Goal: Transaction & Acquisition: Purchase product/service

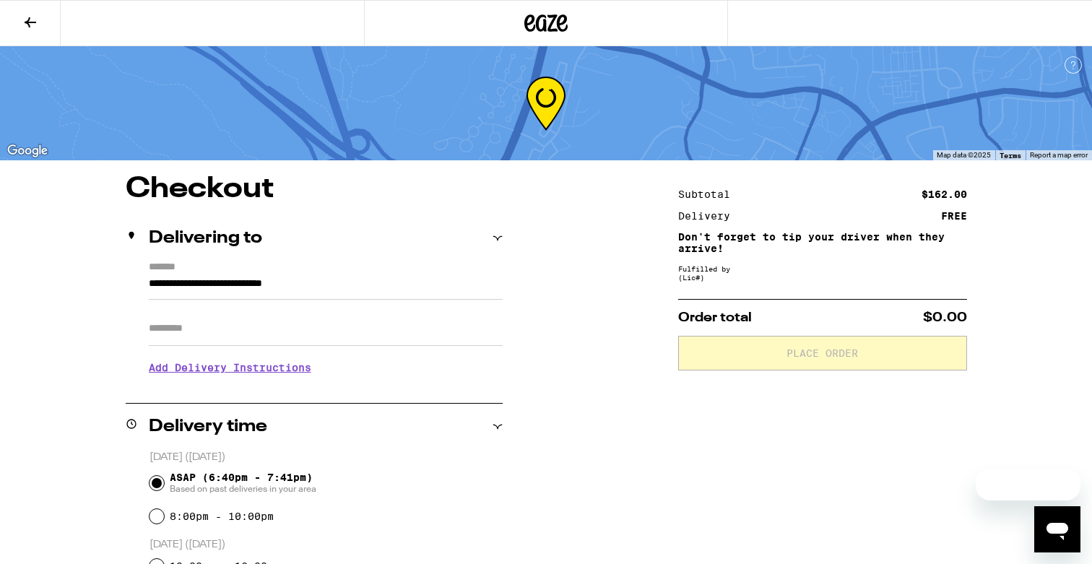
click at [571, 12] on div at bounding box center [546, 23] width 364 height 46
click at [548, 14] on icon at bounding box center [545, 23] width 43 height 26
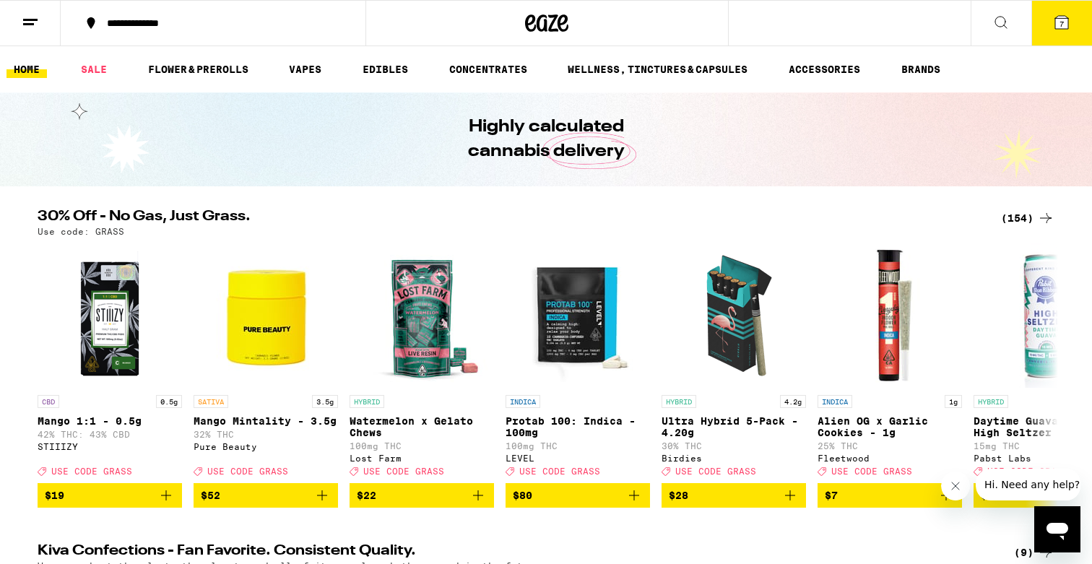
drag, startPoint x: 92, startPoint y: 66, endPoint x: 511, endPoint y: 237, distance: 451.8
click at [92, 66] on link "SALE" at bounding box center [94, 69] width 40 height 17
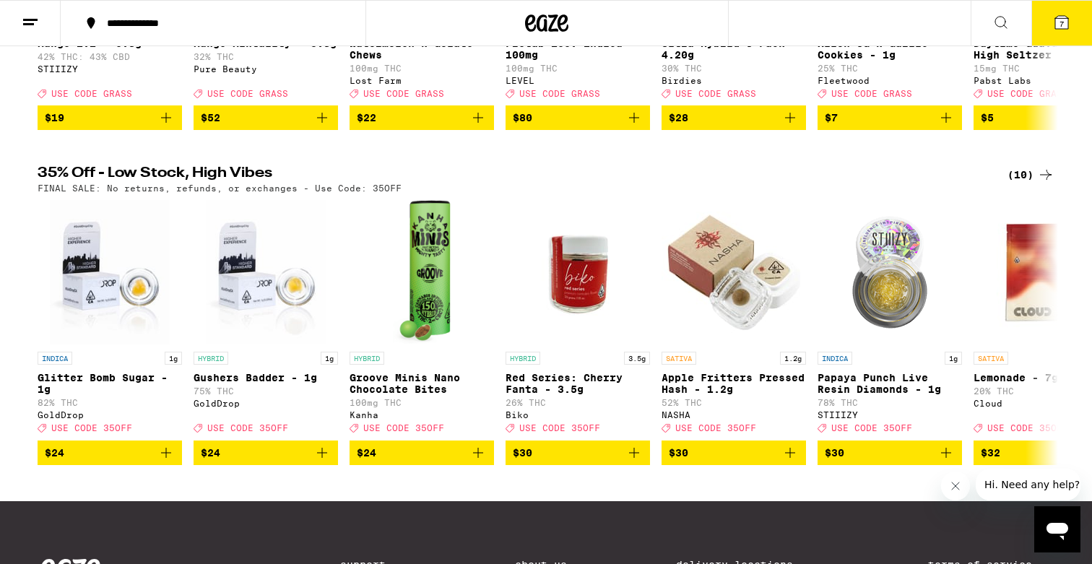
scroll to position [371, 0]
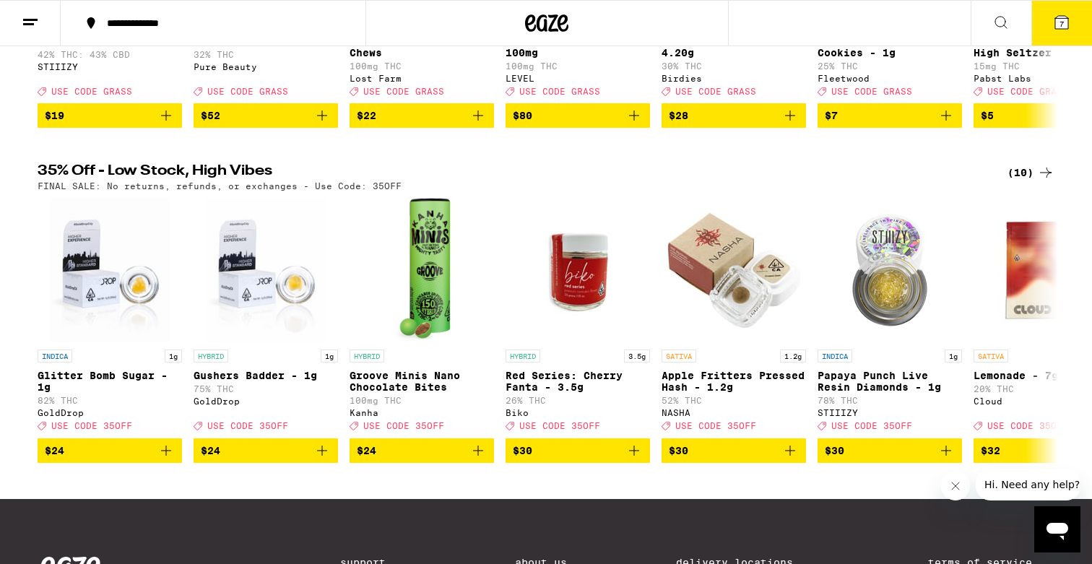
click at [1010, 181] on div "(10)" at bounding box center [1030, 172] width 47 height 17
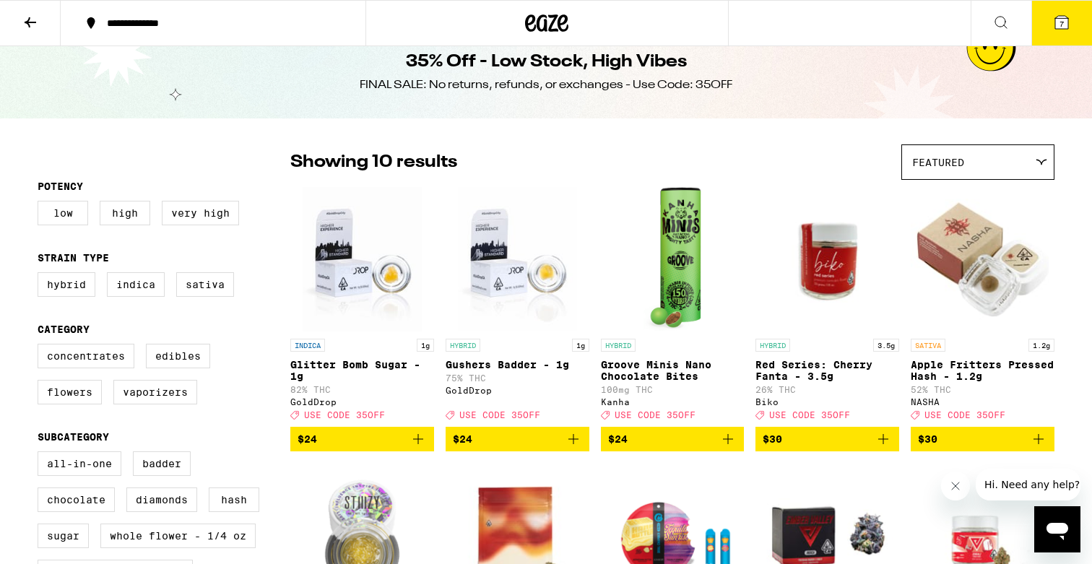
scroll to position [19, 0]
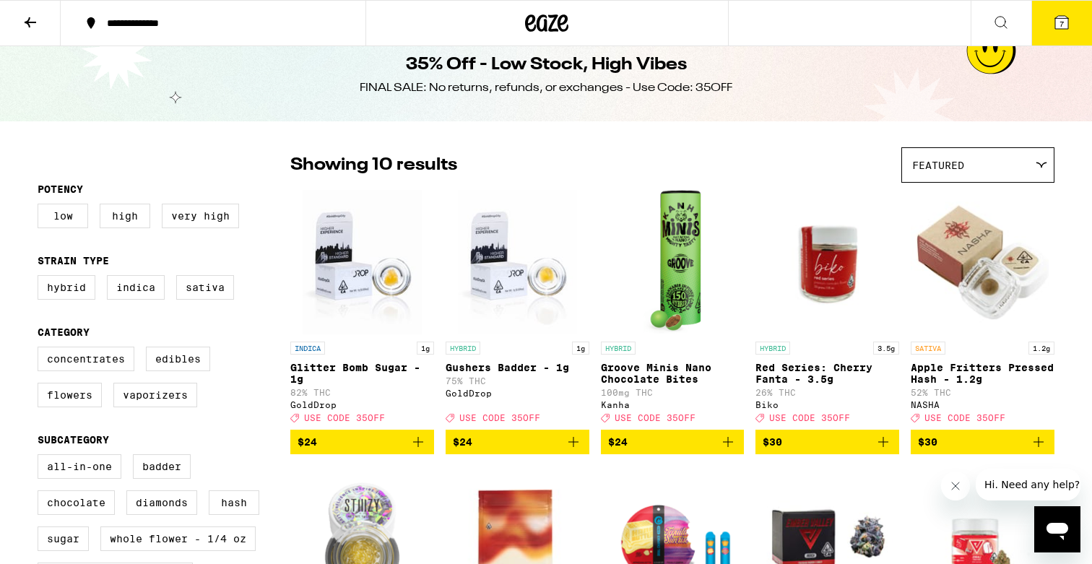
click at [1000, 168] on div "Featured" at bounding box center [978, 165] width 152 height 34
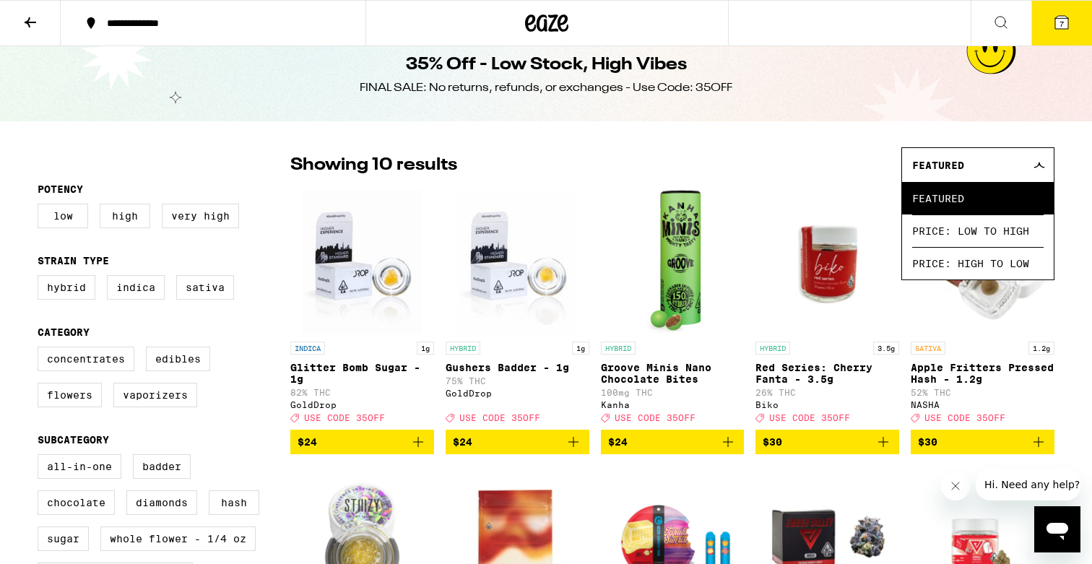
click at [1000, 168] on div "Featured" at bounding box center [978, 165] width 152 height 34
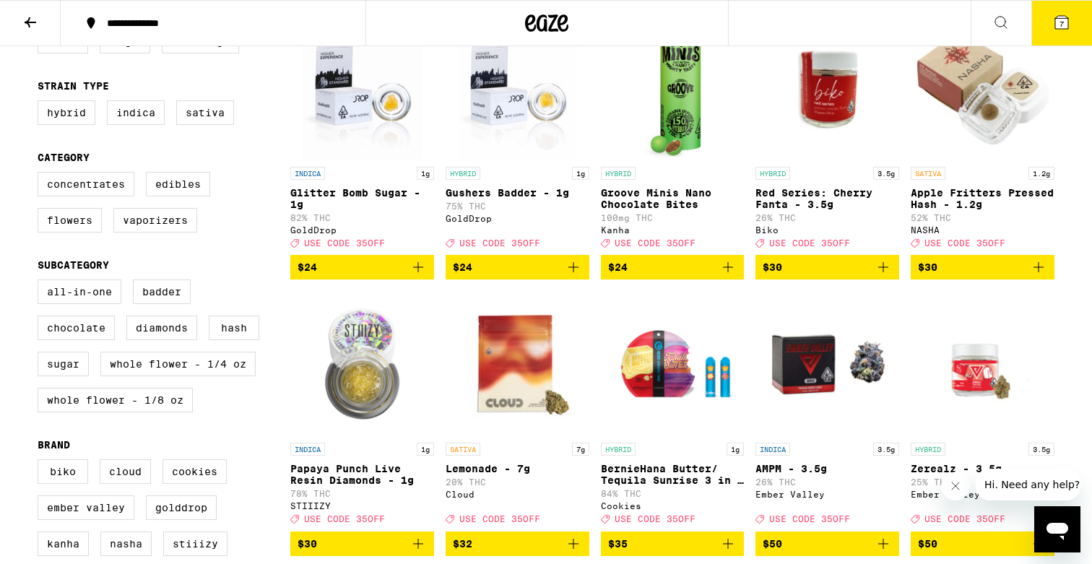
scroll to position [227, 0]
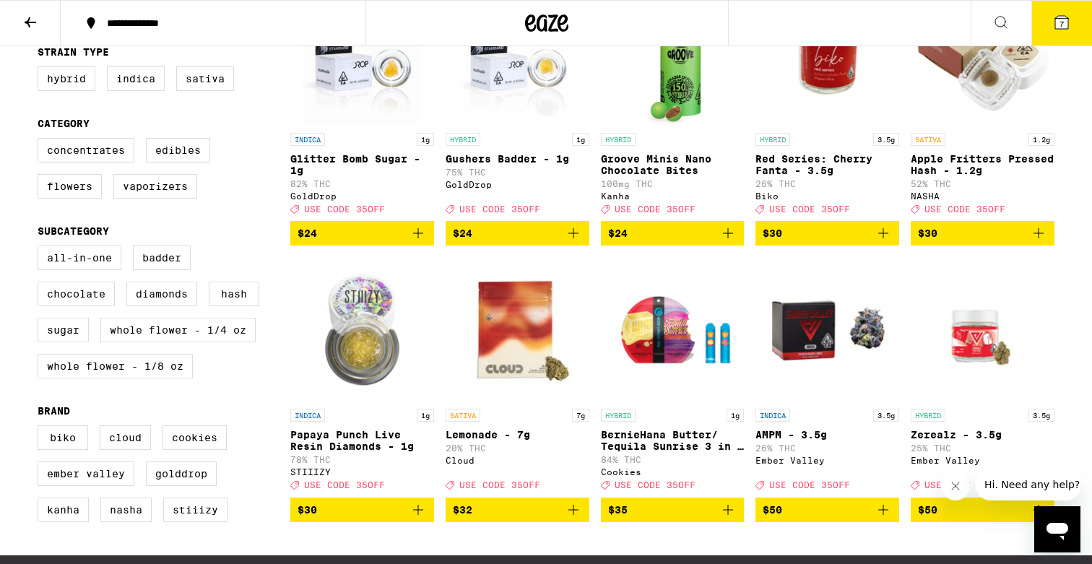
click at [84, 145] on fieldset "Category Concentrates Edibles Flowers Vaporizers" at bounding box center [164, 164] width 253 height 92
click at [77, 152] on label "Concentrates" at bounding box center [86, 150] width 97 height 25
click at [41, 141] on input "Concentrates" at bounding box center [40, 140] width 1 height 1
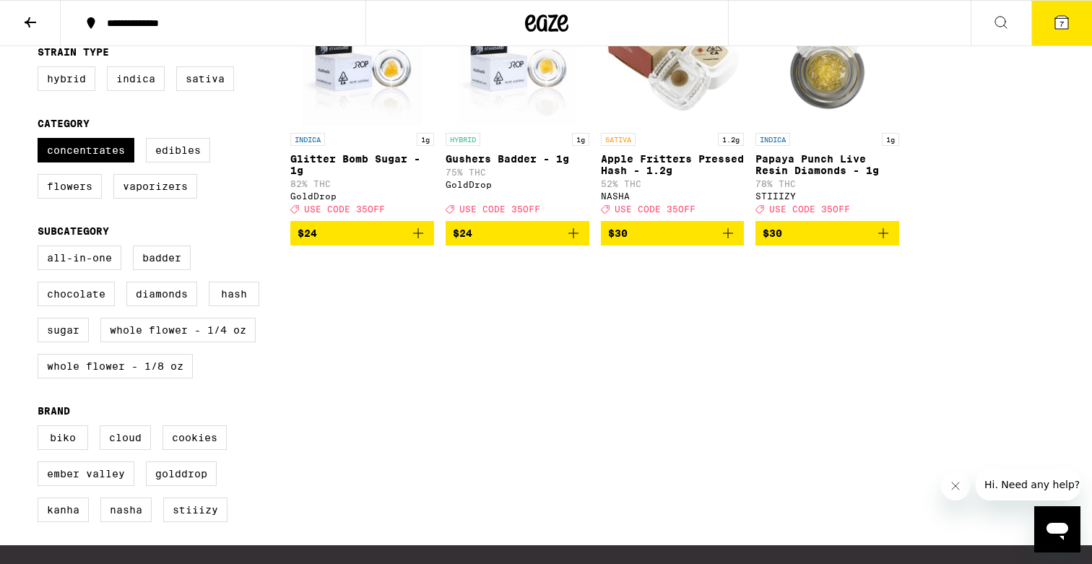
scroll to position [167, 0]
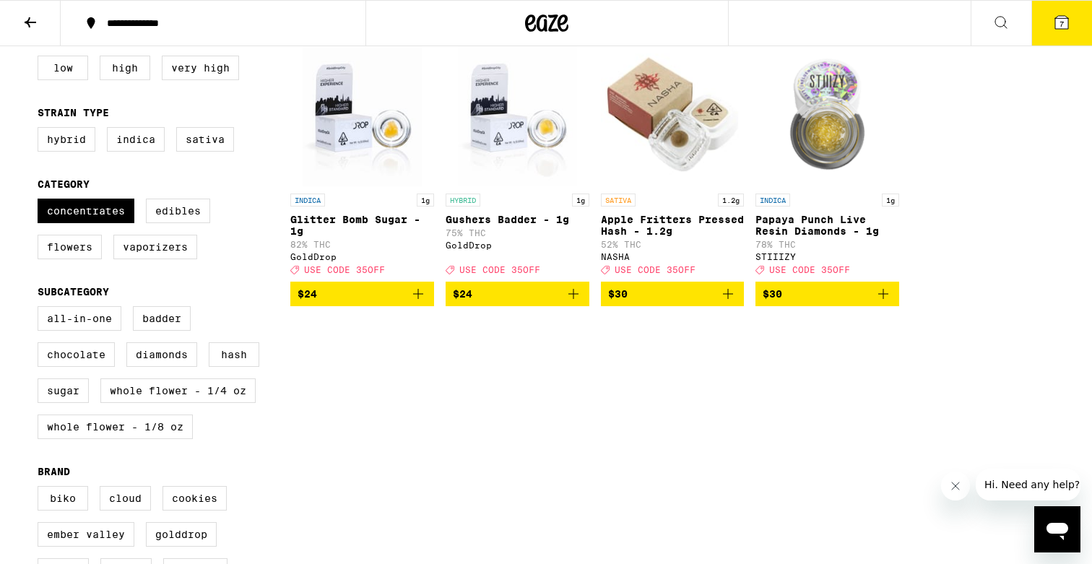
click at [415, 303] on icon "Add to bag" at bounding box center [417, 293] width 17 height 17
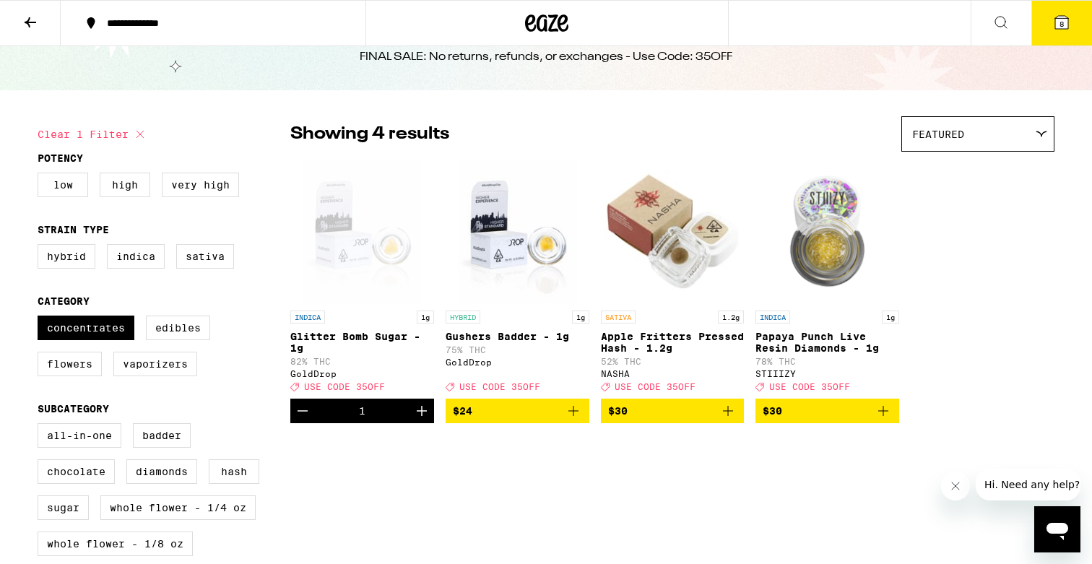
scroll to position [0, 0]
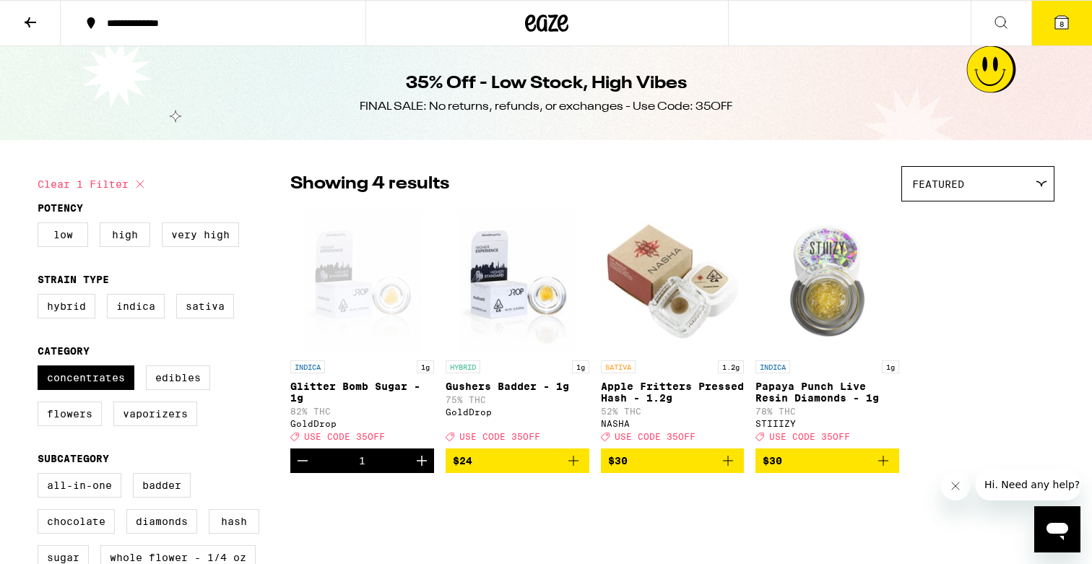
checkbox input "false"
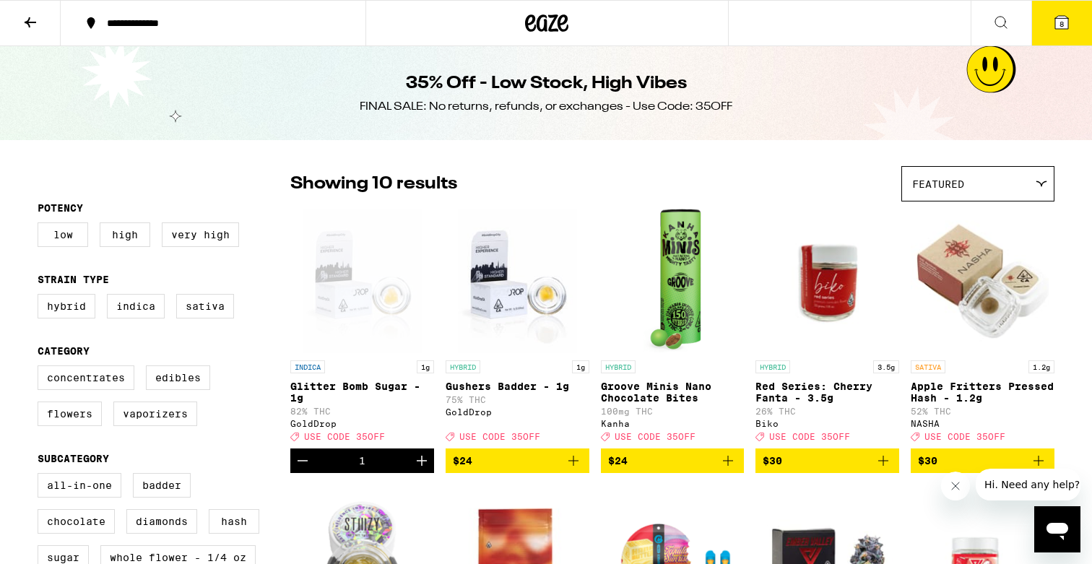
click at [542, 34] on icon at bounding box center [546, 23] width 43 height 26
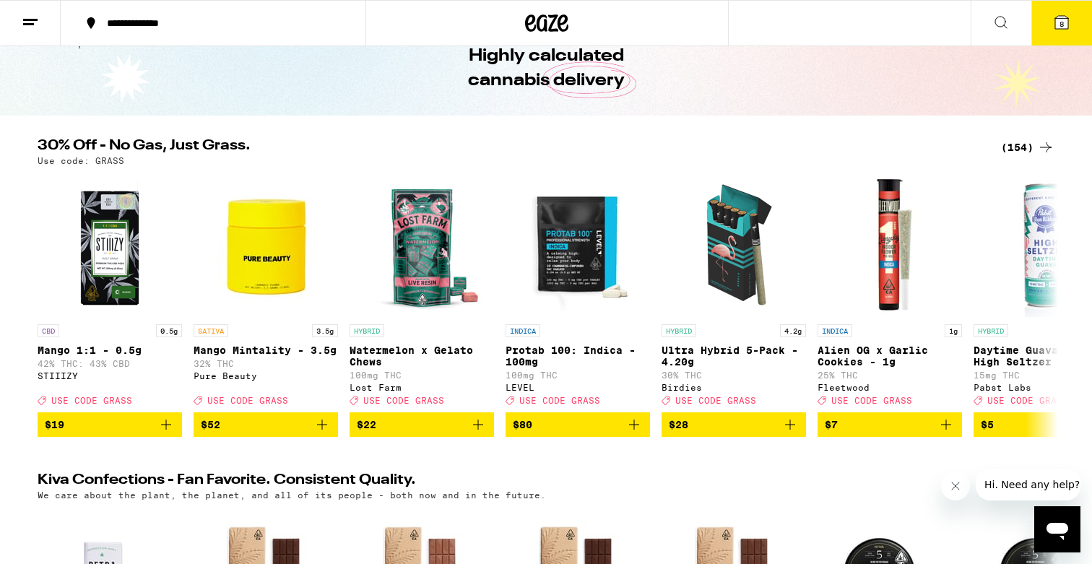
scroll to position [72, 0]
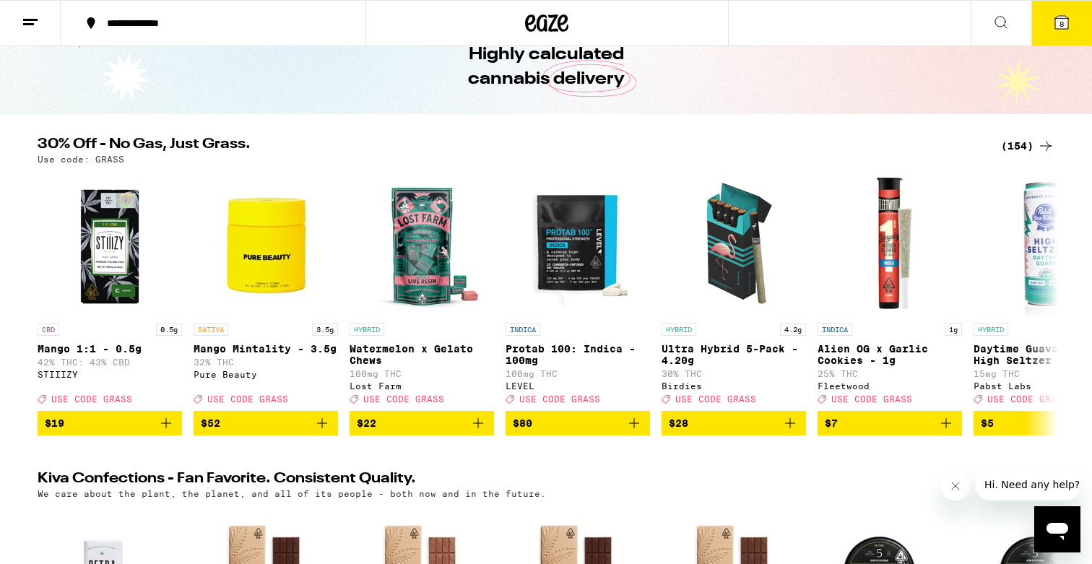
click at [1017, 148] on div "(154)" at bounding box center [1027, 145] width 53 height 17
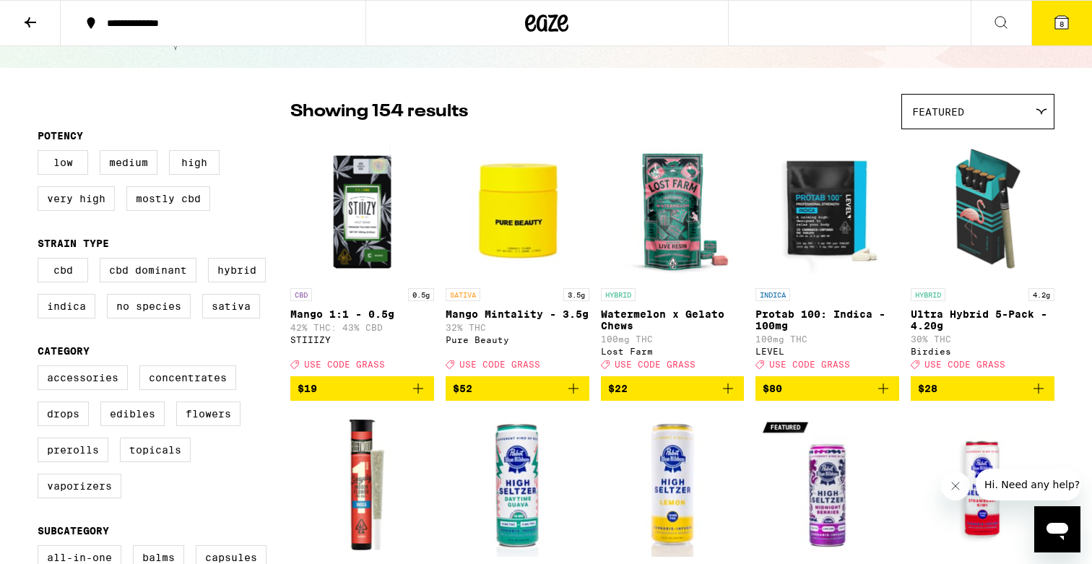
scroll to position [79, 0]
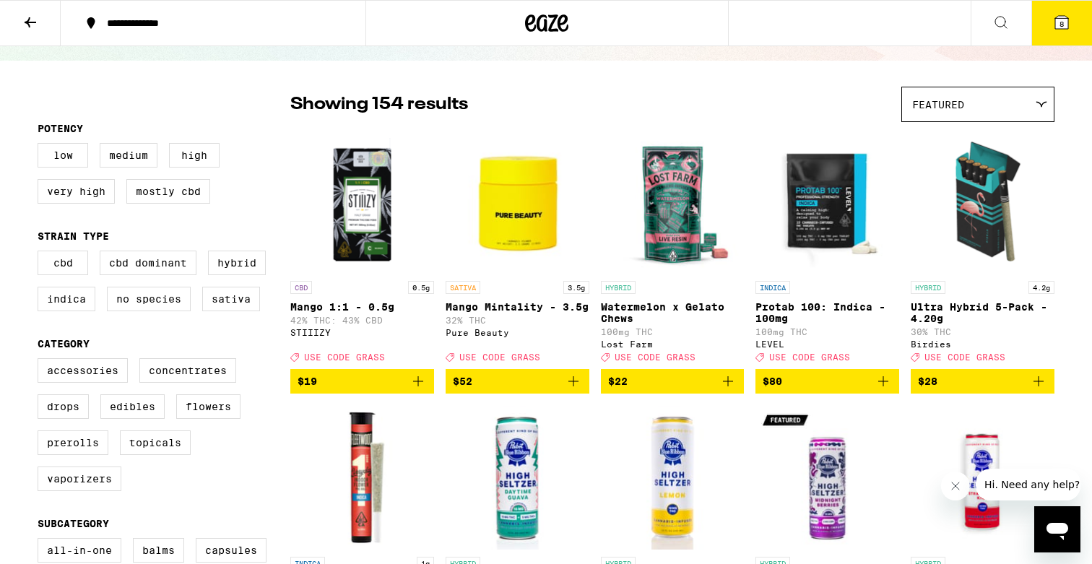
click at [883, 386] on icon "Add to bag" at bounding box center [883, 381] width 10 height 10
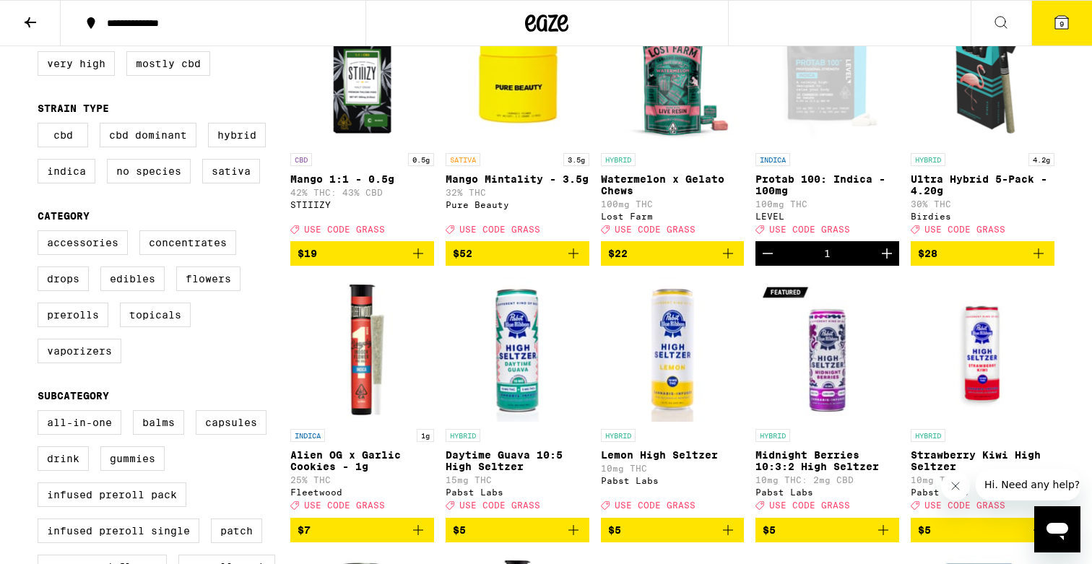
scroll to position [208, 0]
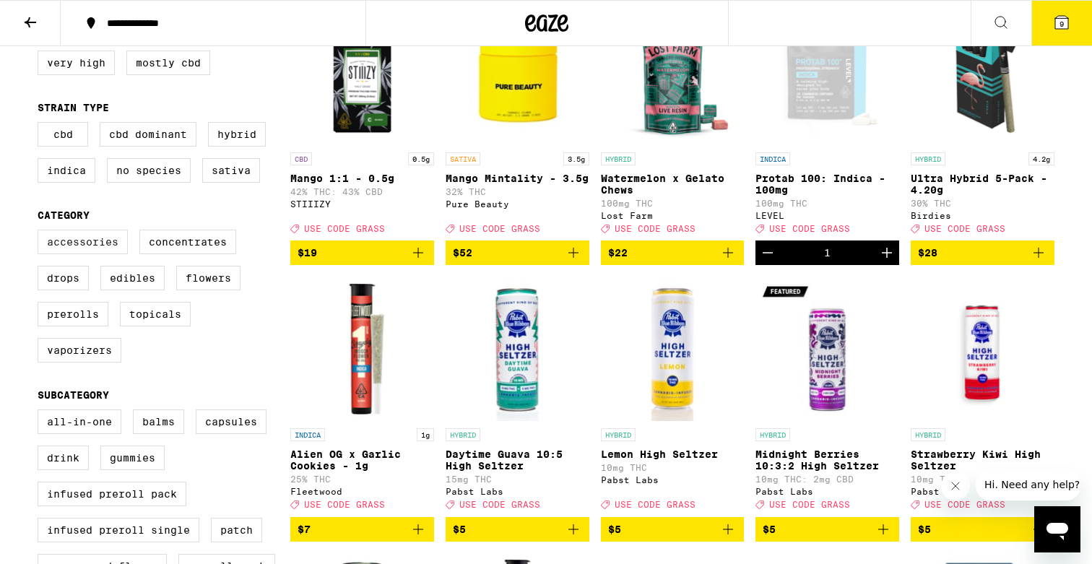
click at [113, 253] on label "Accessories" at bounding box center [83, 242] width 90 height 25
click at [41, 233] on input "Accessories" at bounding box center [40, 232] width 1 height 1
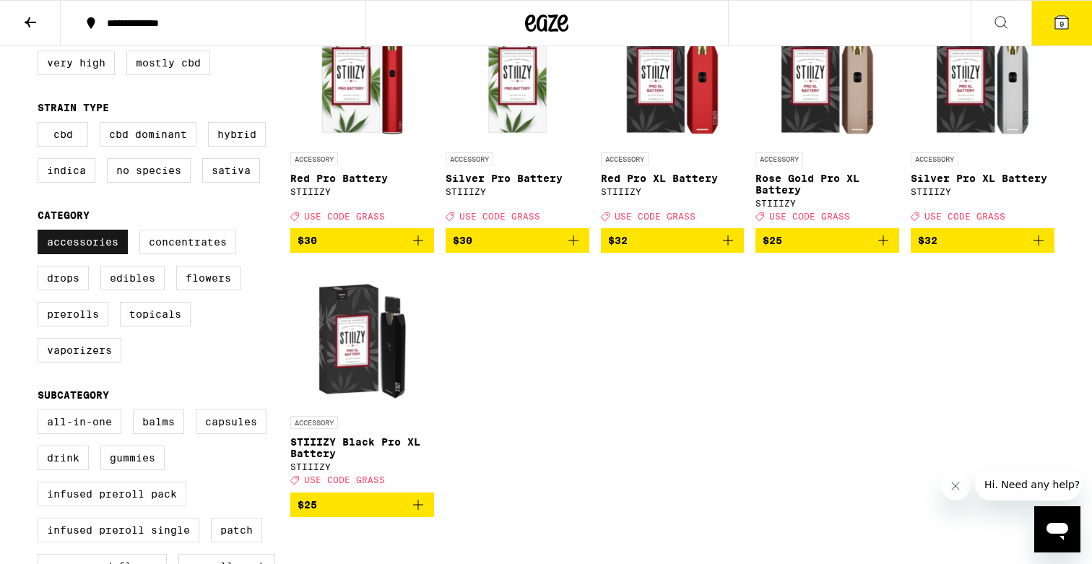
click at [76, 254] on label "Accessories" at bounding box center [83, 242] width 90 height 25
click at [41, 233] on input "Accessories" at bounding box center [40, 232] width 1 height 1
checkbox input "false"
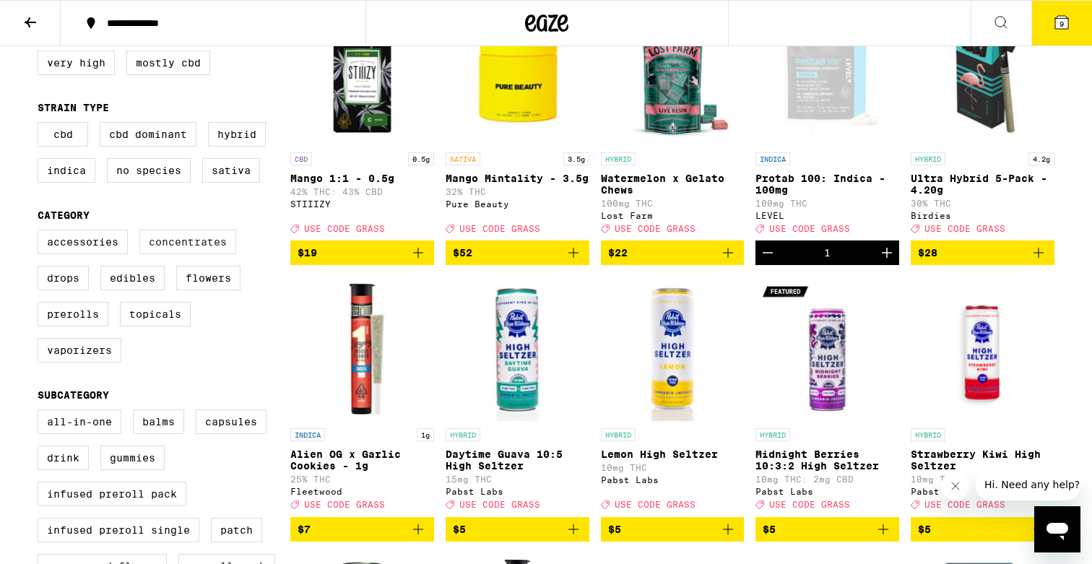
click at [157, 254] on label "Concentrates" at bounding box center [187, 242] width 97 height 25
click at [41, 233] on input "Concentrates" at bounding box center [40, 232] width 1 height 1
checkbox input "true"
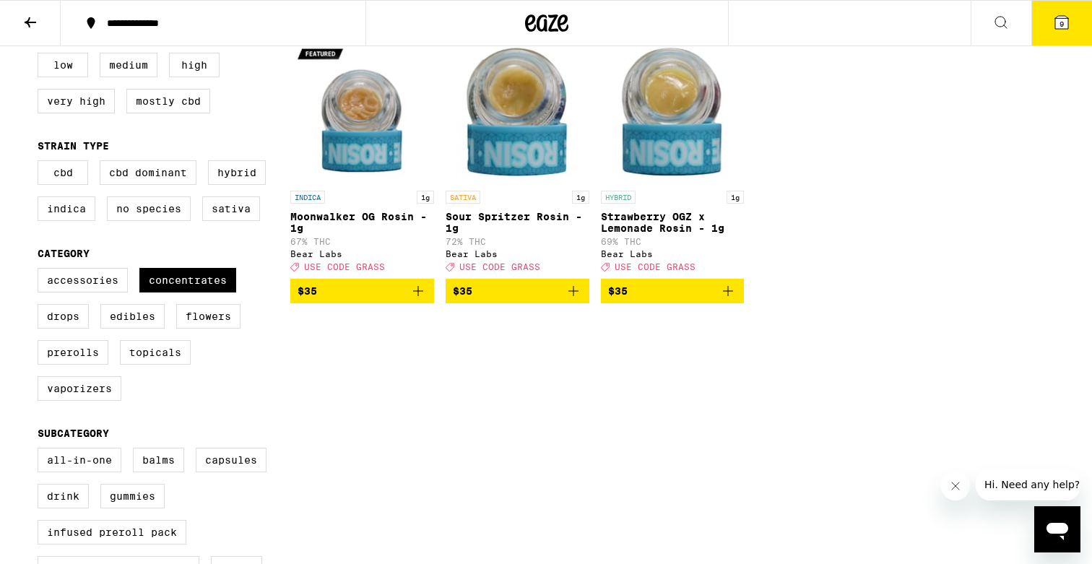
scroll to position [139, 0]
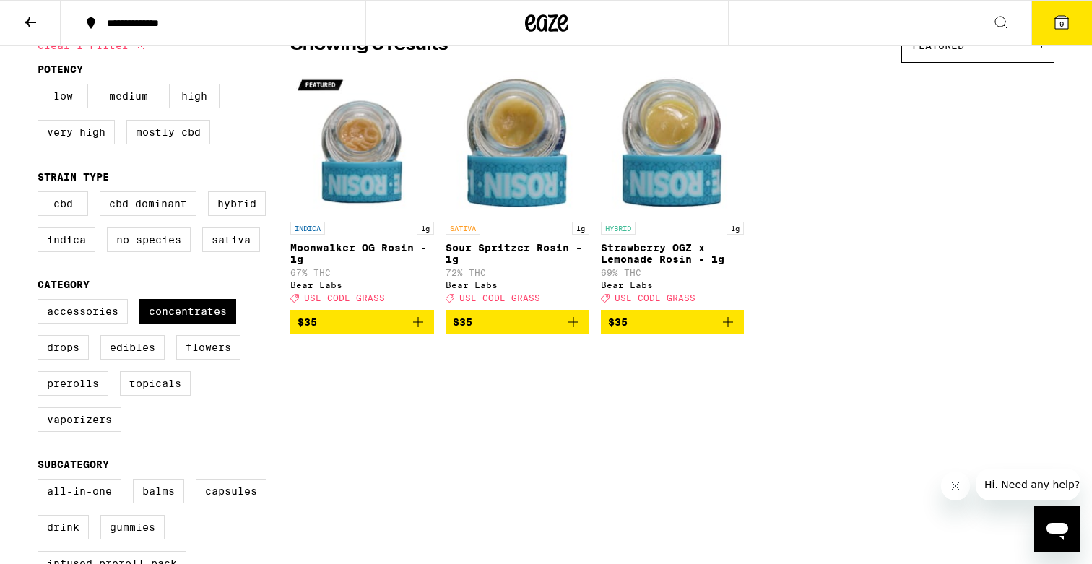
click at [421, 330] on icon "Add to bag" at bounding box center [417, 321] width 17 height 17
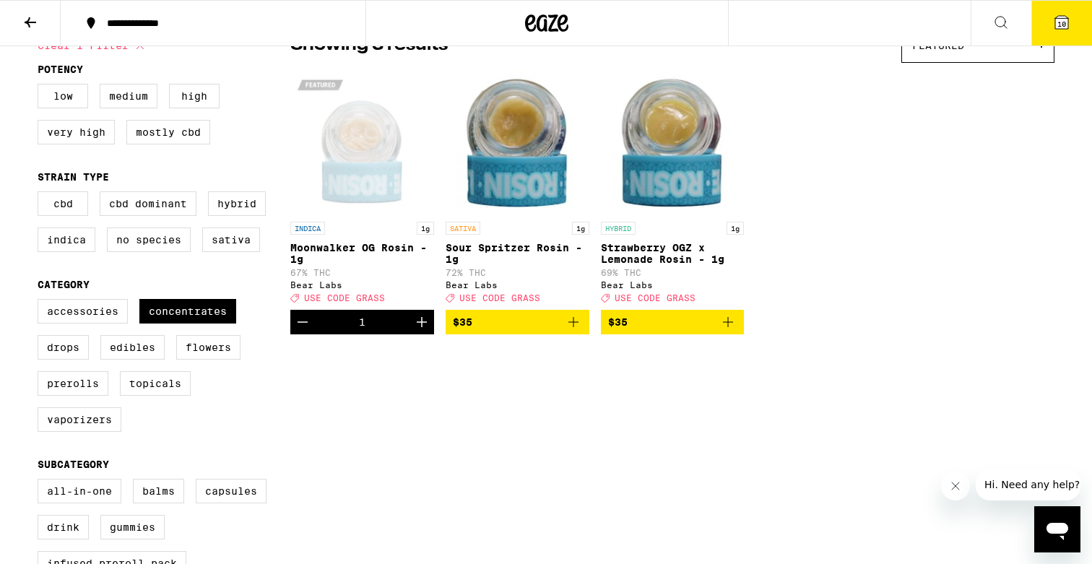
click at [731, 331] on icon "Add to bag" at bounding box center [727, 321] width 17 height 17
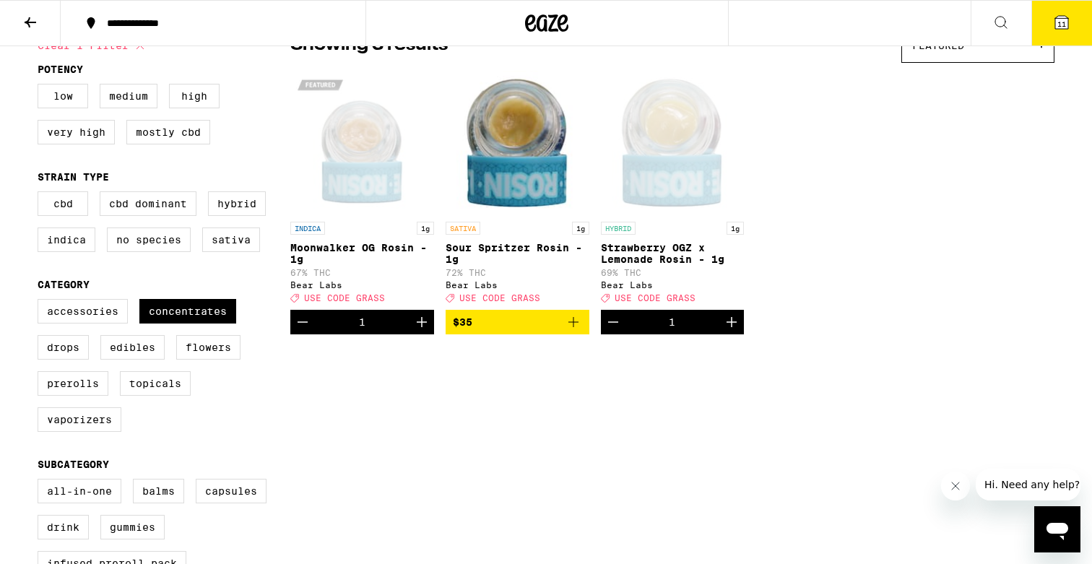
scroll to position [0, 0]
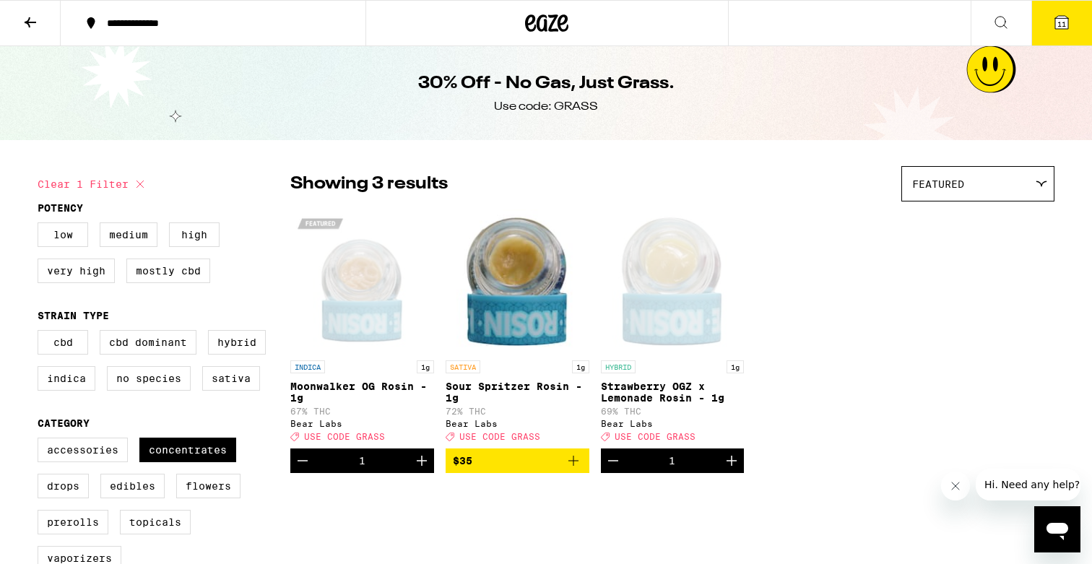
click at [531, 30] on icon at bounding box center [530, 22] width 11 height 17
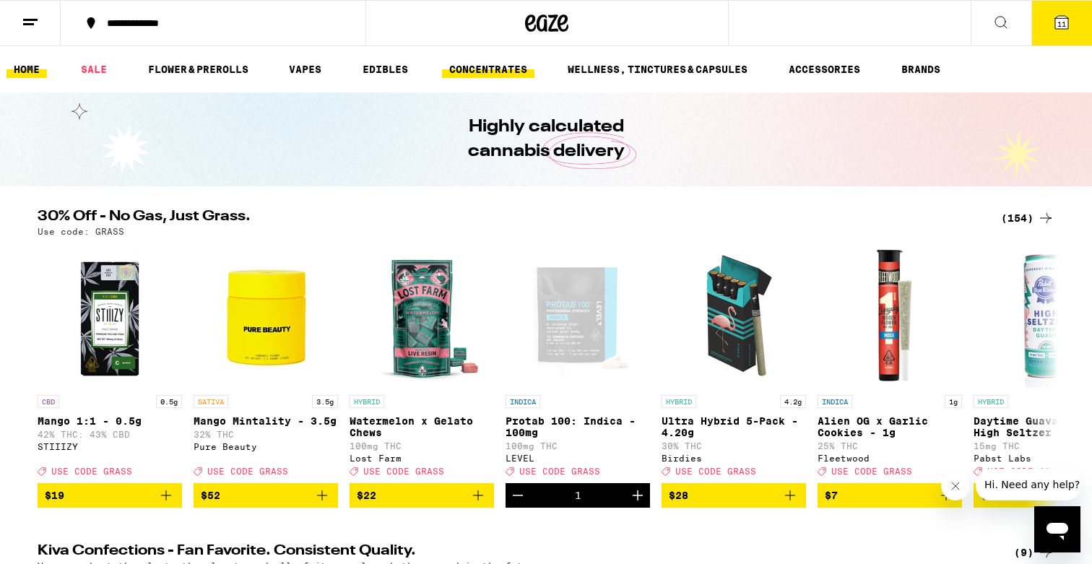
click at [494, 67] on link "CONCENTRATES" at bounding box center [488, 69] width 92 height 17
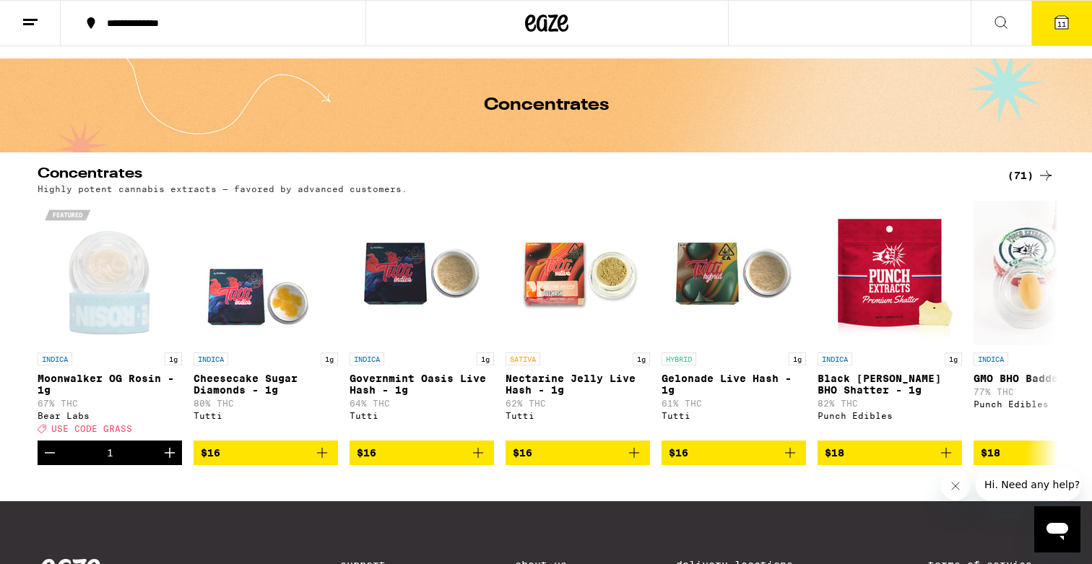
scroll to position [35, 0]
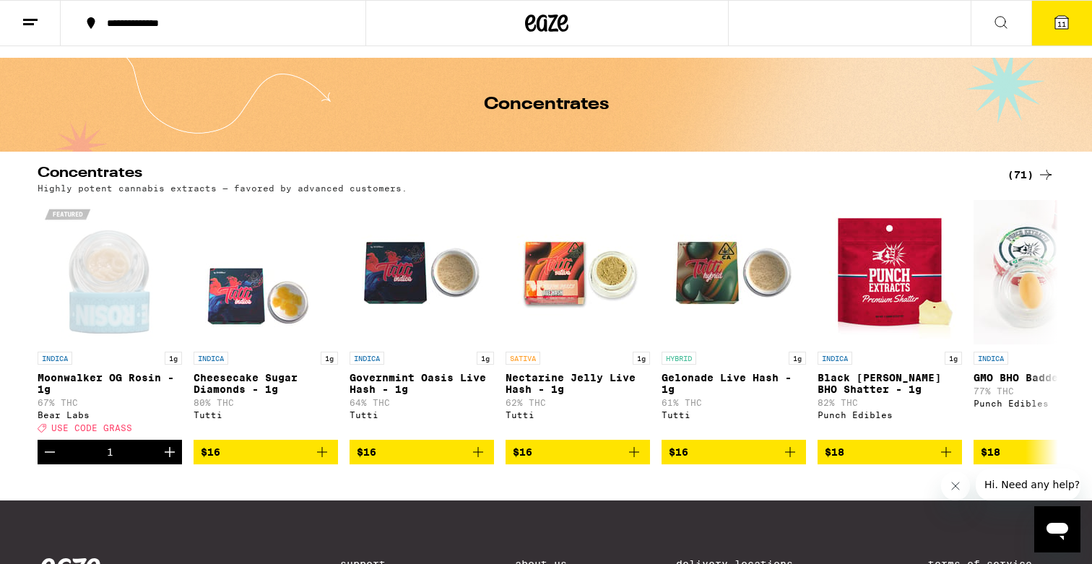
click at [1030, 178] on div "(71)" at bounding box center [1030, 174] width 47 height 17
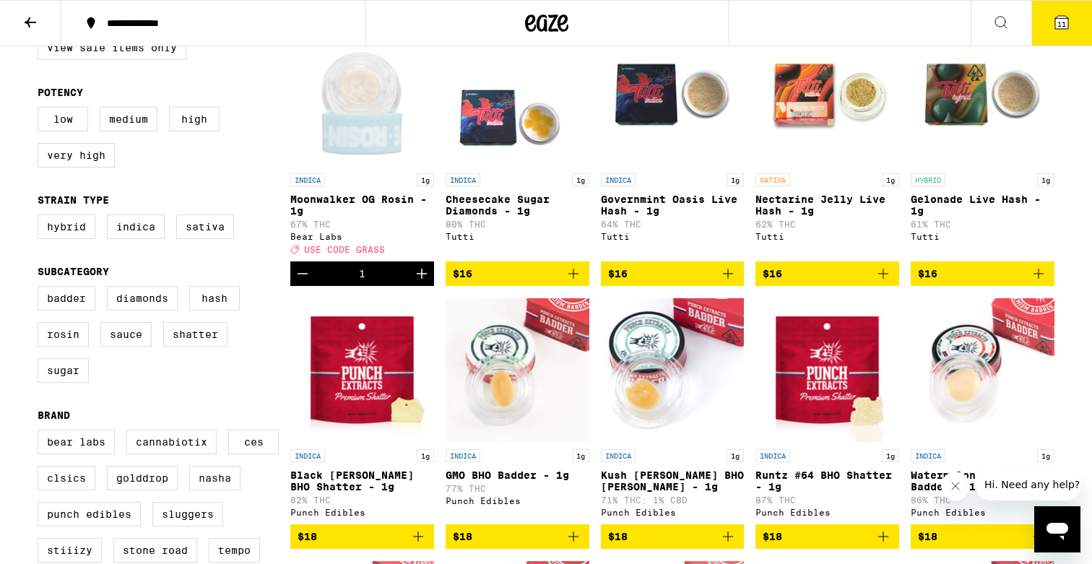
scroll to position [191, 0]
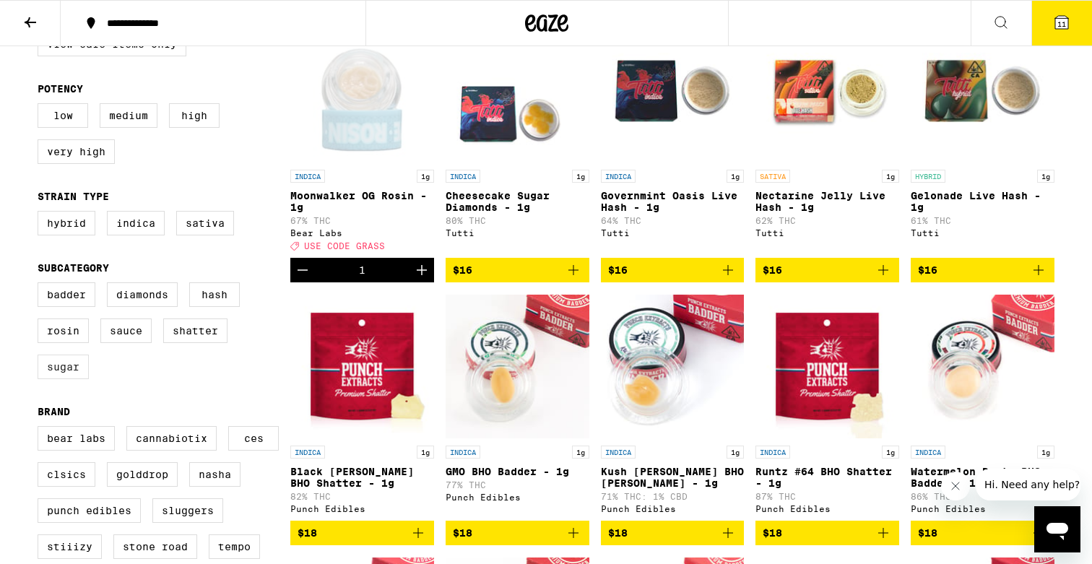
click at [45, 379] on label "Sugar" at bounding box center [63, 367] width 51 height 25
click at [41, 285] on input "Sugar" at bounding box center [40, 285] width 1 height 1
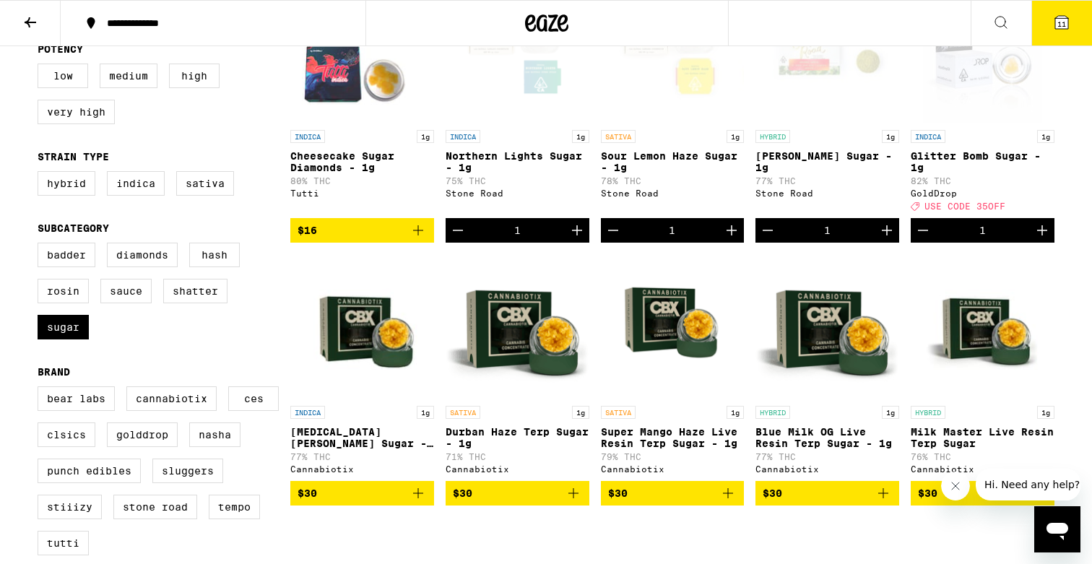
scroll to position [179, 0]
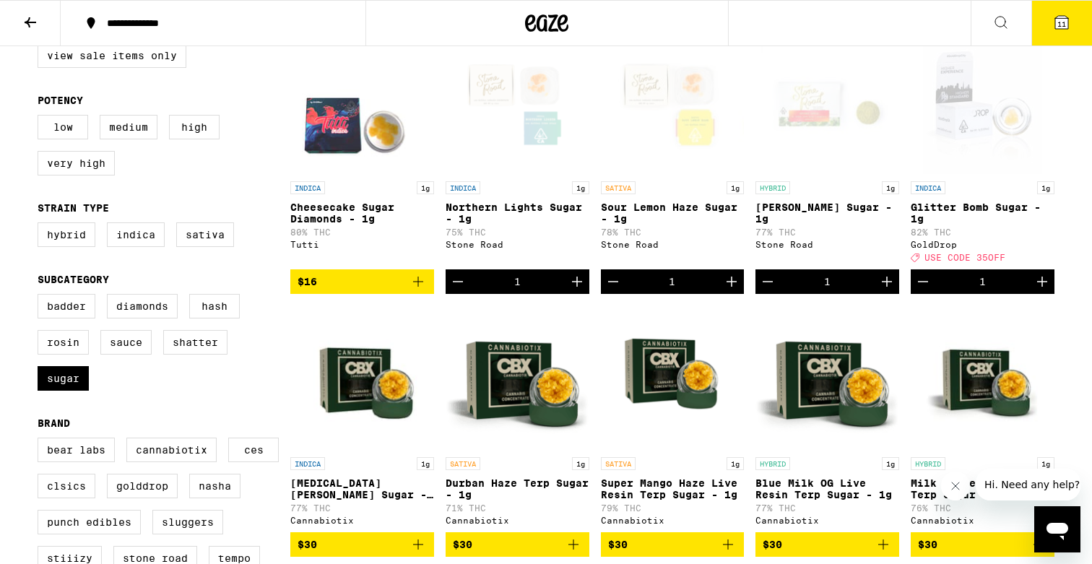
click at [371, 150] on img "Open page for Cheesecake Sugar Diamonds - 1g from Tutti" at bounding box center [362, 102] width 144 height 144
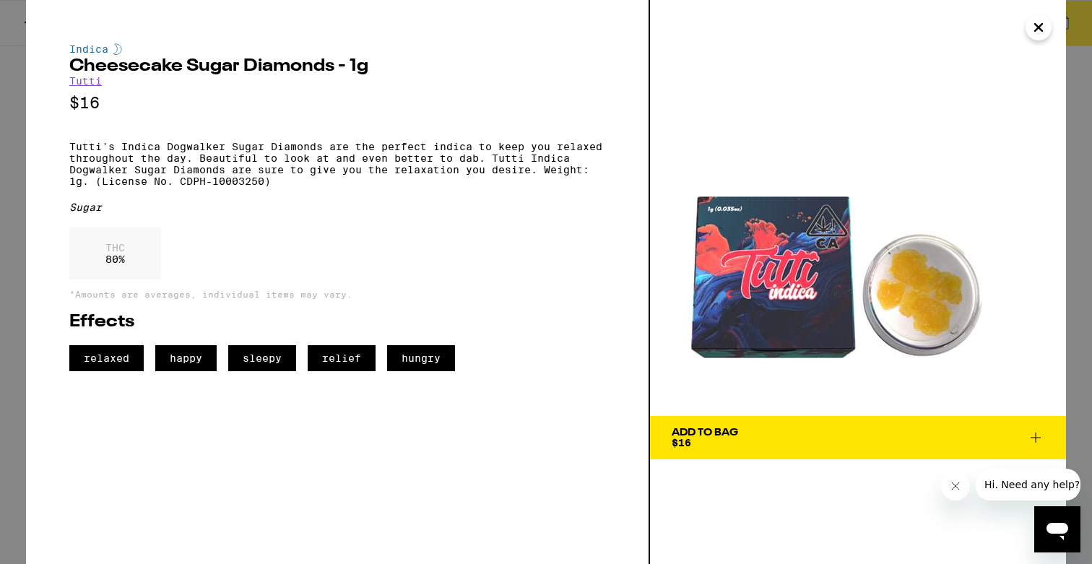
click at [1042, 25] on icon "Close" at bounding box center [1038, 28] width 17 height 22
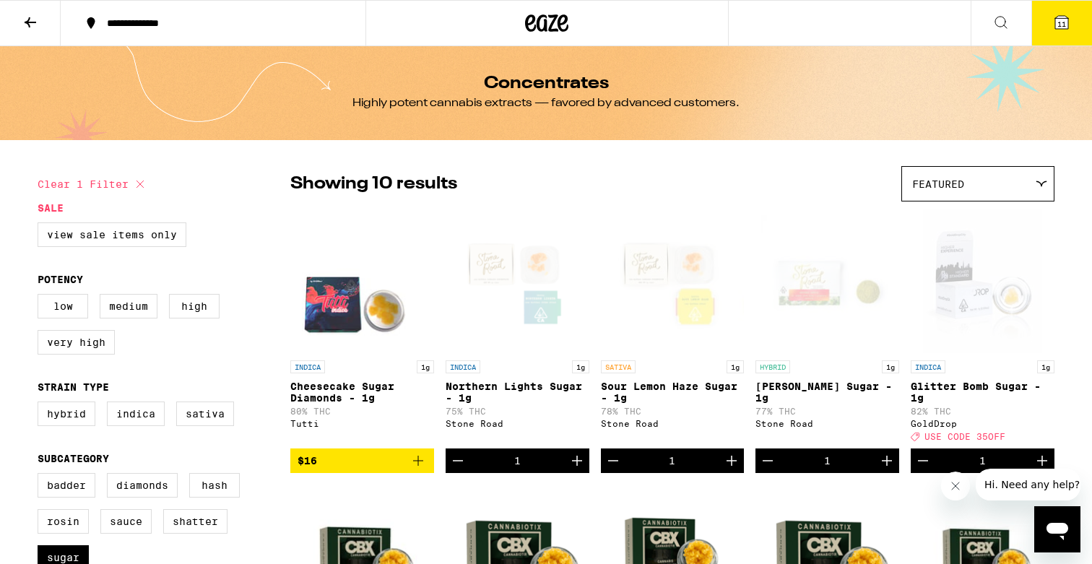
click at [992, 279] on div "Open page for Glitter Bomb Sugar - 1g from GoldDrop" at bounding box center [982, 281] width 119 height 144
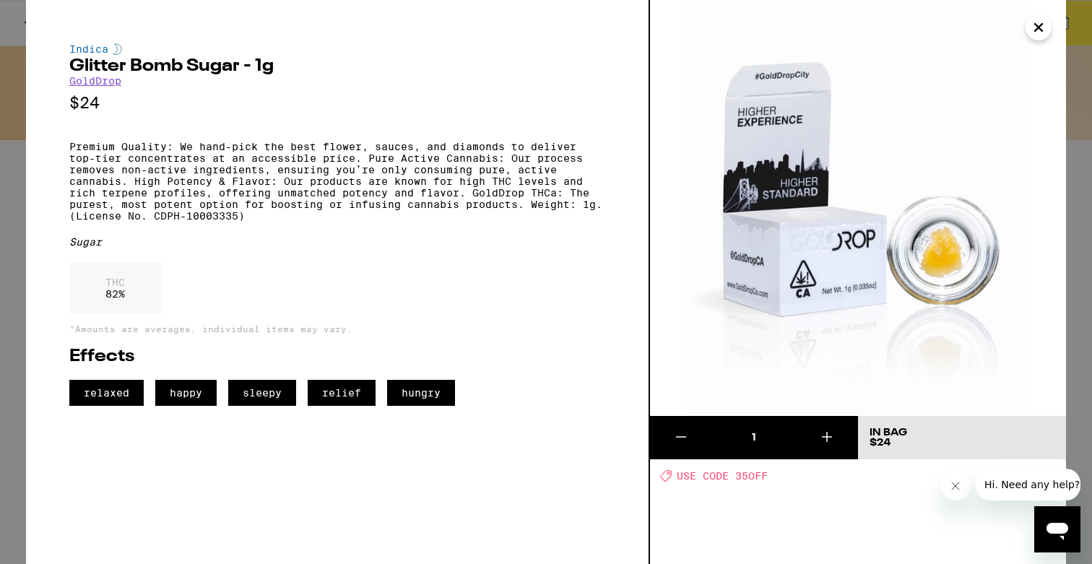
click at [690, 433] on button at bounding box center [681, 437] width 62 height 43
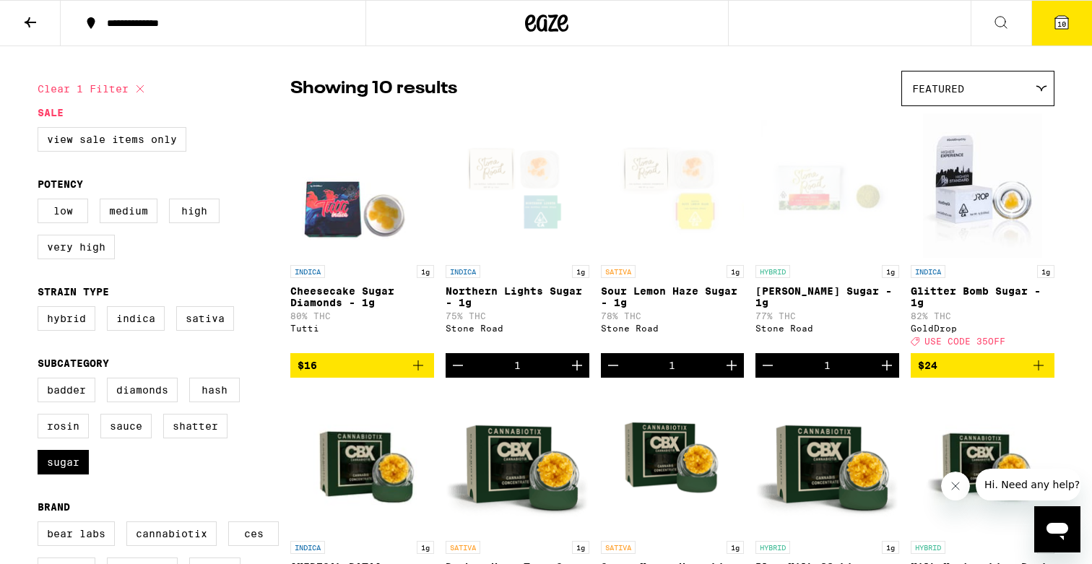
scroll to position [99, 0]
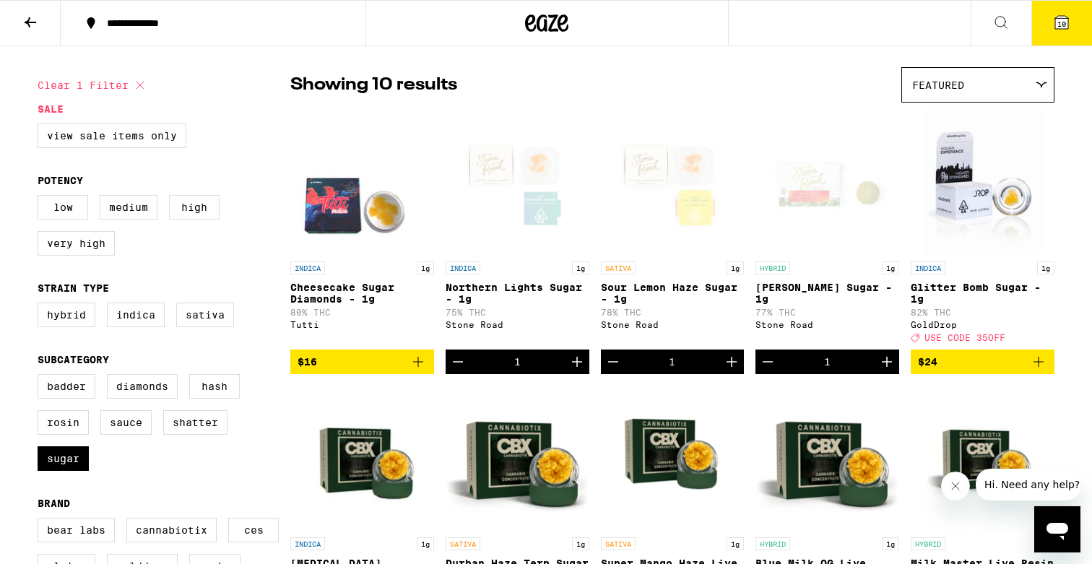
click at [799, 168] on div "Open page for Oreo Biscotti Sugar - 1g from Stone Road" at bounding box center [827, 182] width 144 height 144
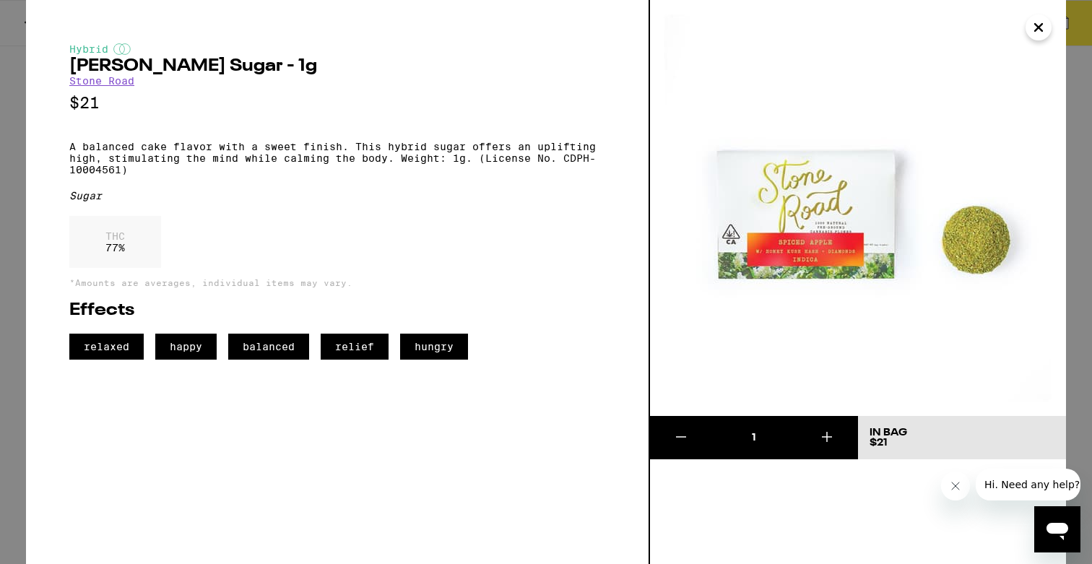
click at [1036, 30] on icon "Close" at bounding box center [1038, 27] width 7 height 7
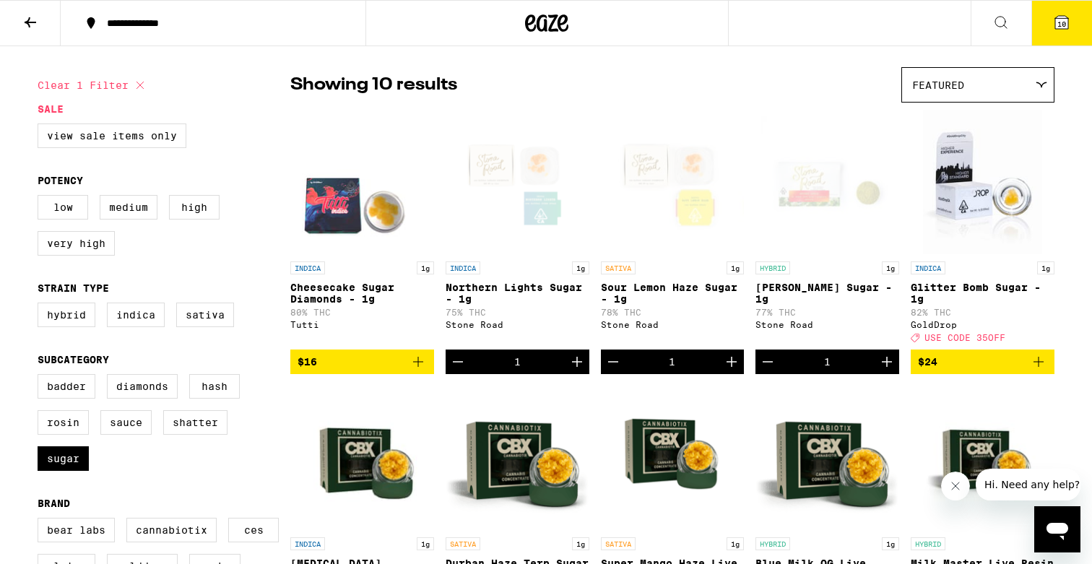
click at [654, 196] on div "Open page for Sour Lemon Haze Sugar - 1g from Stone Road" at bounding box center [673, 182] width 144 height 144
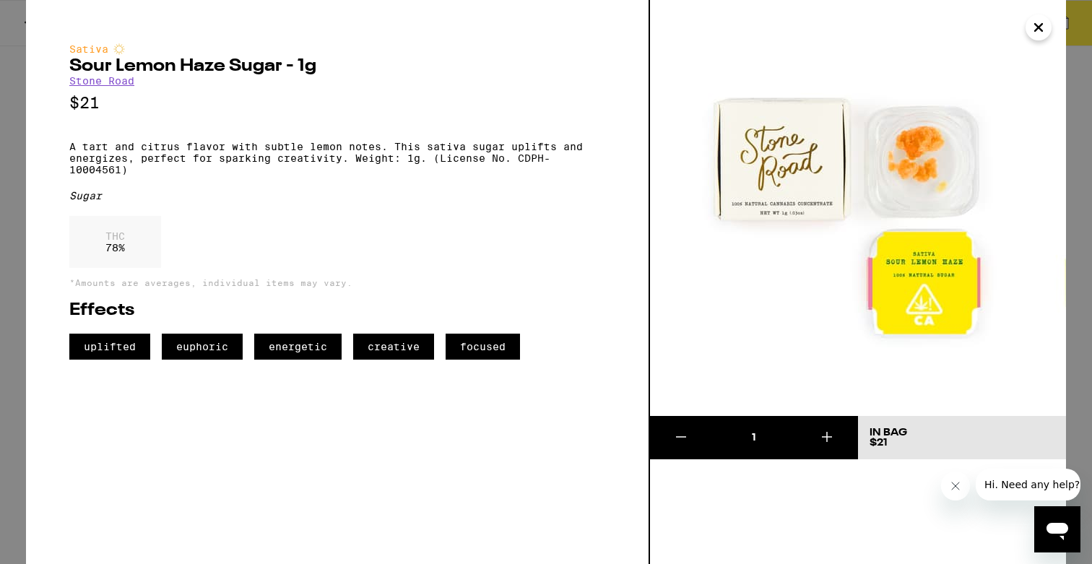
click at [1043, 27] on icon "Close" at bounding box center [1038, 28] width 17 height 22
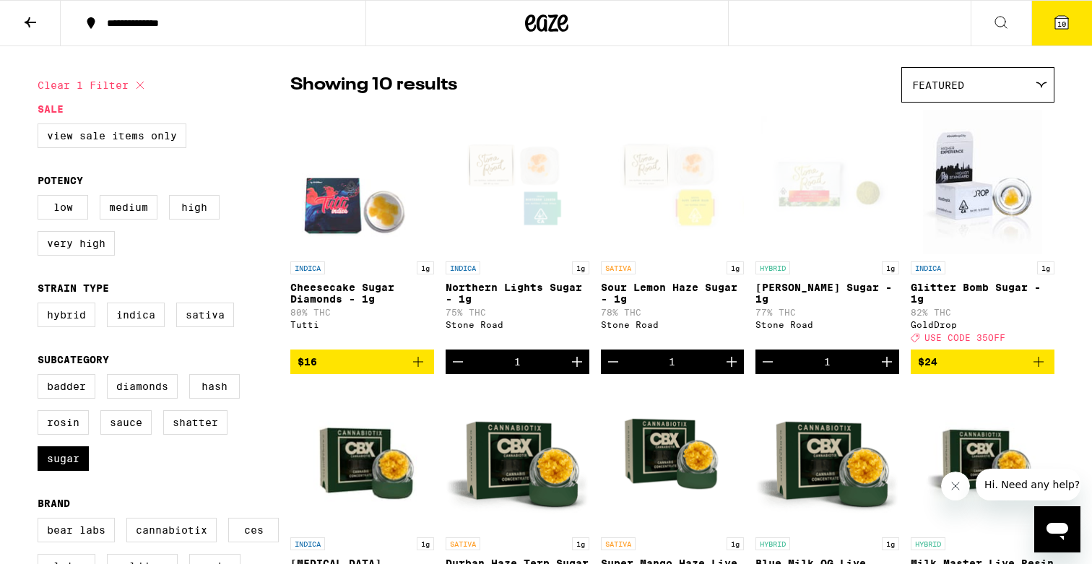
scroll to position [139, 0]
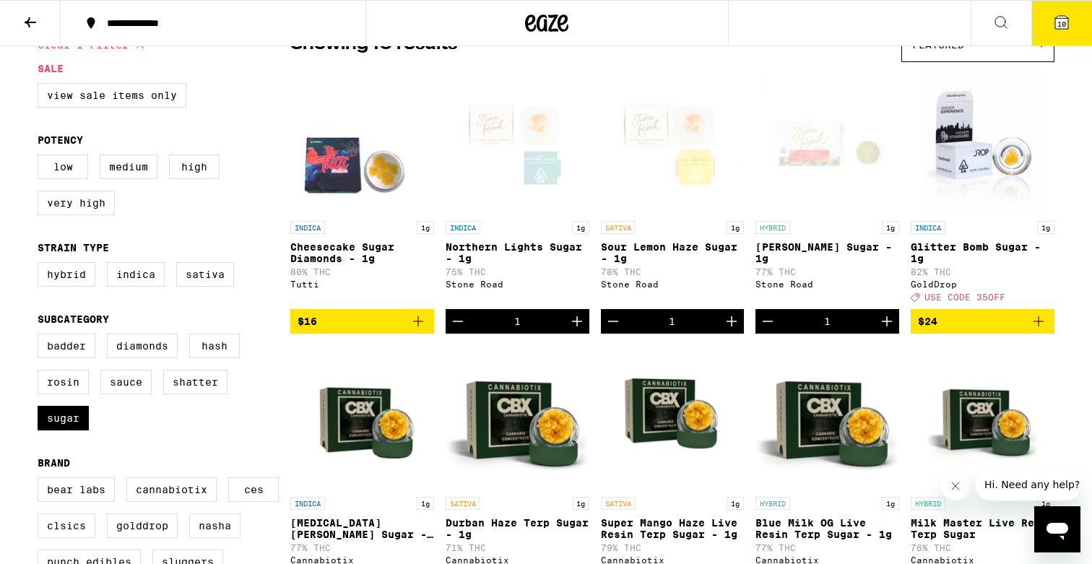
click at [615, 322] on button "Decrement" at bounding box center [613, 321] width 25 height 25
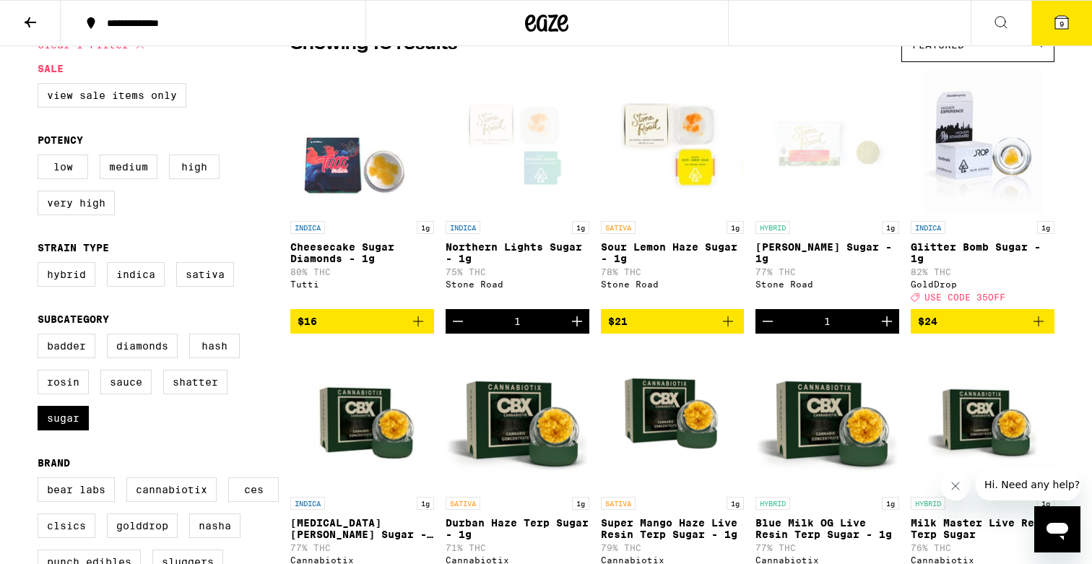
click at [453, 321] on icon "Decrement" at bounding box center [458, 321] width 10 height 0
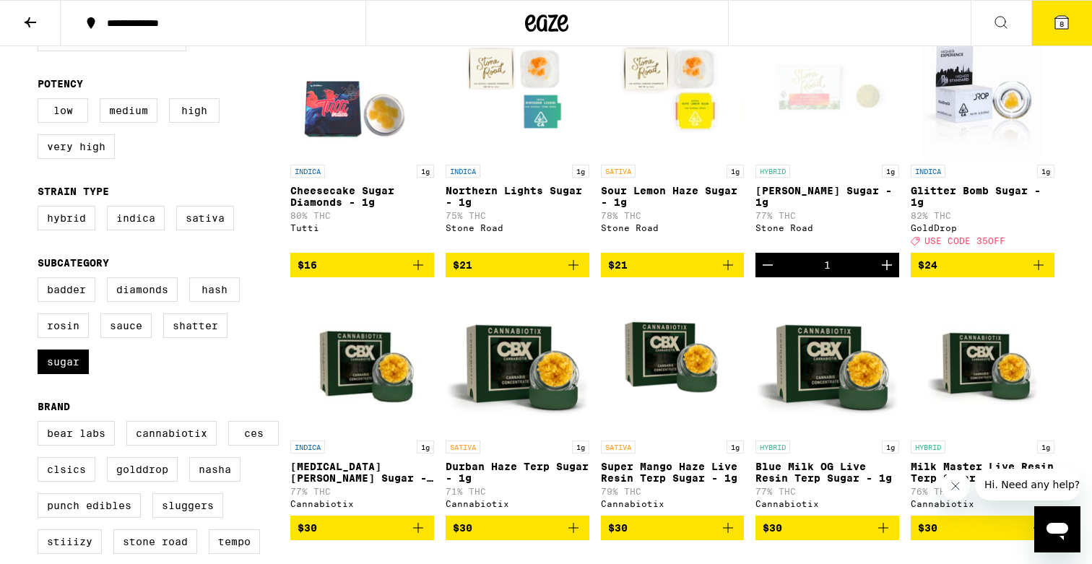
scroll to position [248, 0]
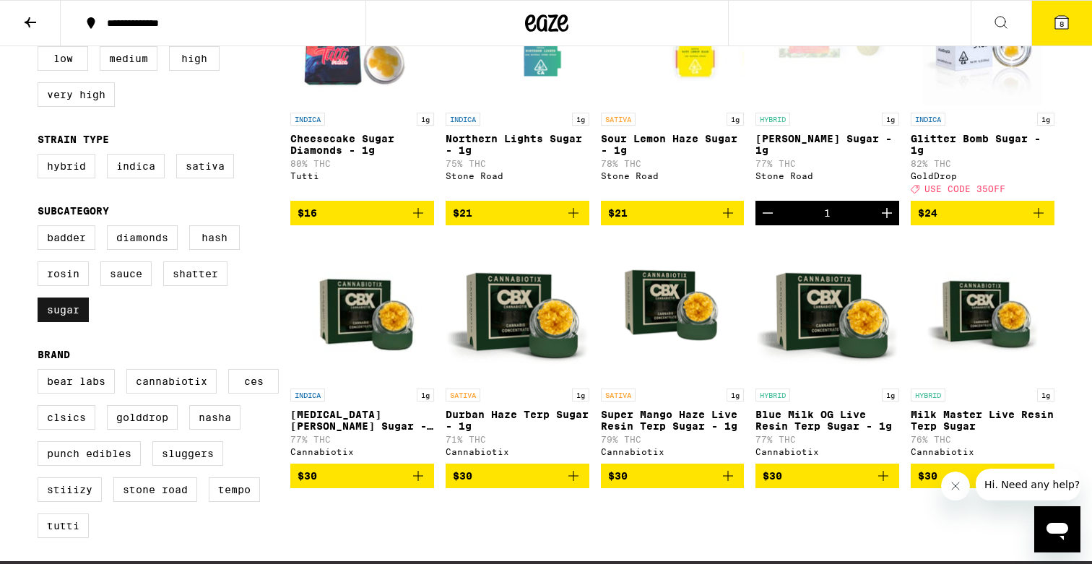
click at [62, 322] on label "Sugar" at bounding box center [63, 310] width 51 height 25
click at [41, 228] on input "Sugar" at bounding box center [40, 227] width 1 height 1
checkbox input "false"
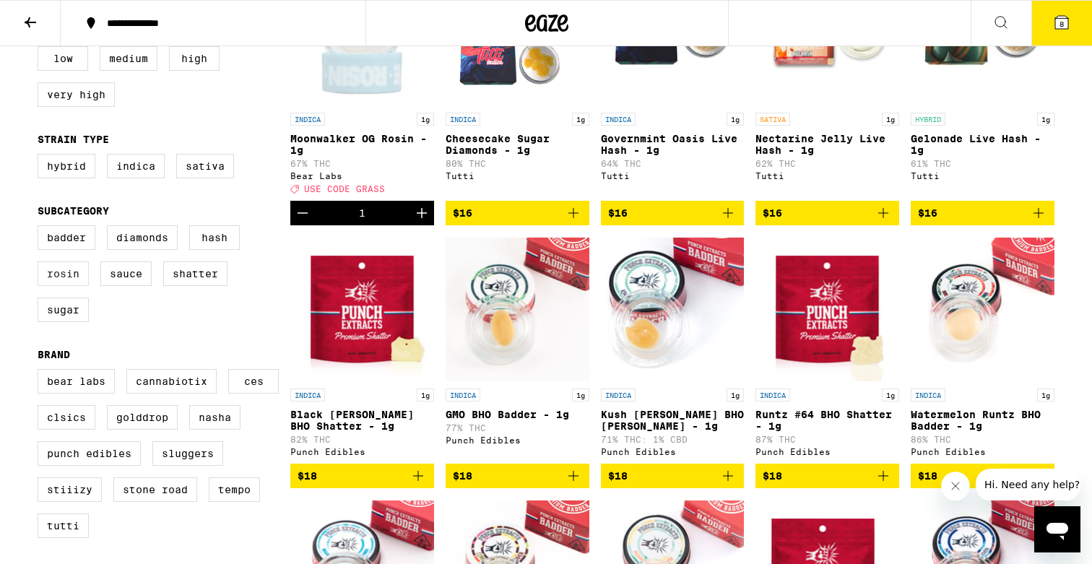
click at [62, 286] on label "Rosin" at bounding box center [63, 273] width 51 height 25
click at [41, 228] on input "Rosin" at bounding box center [40, 227] width 1 height 1
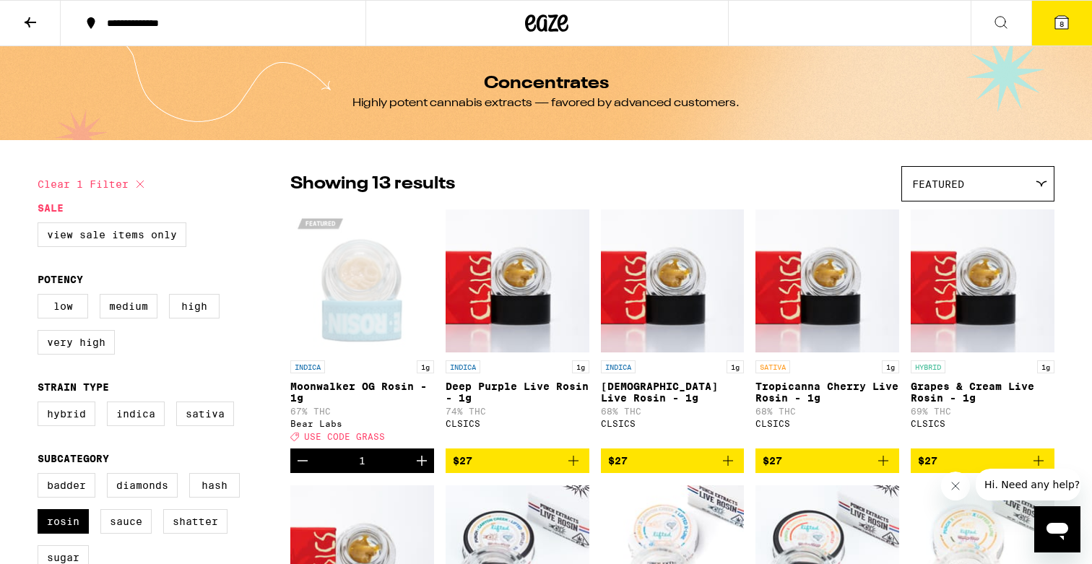
click at [981, 179] on div "Featured" at bounding box center [978, 184] width 152 height 34
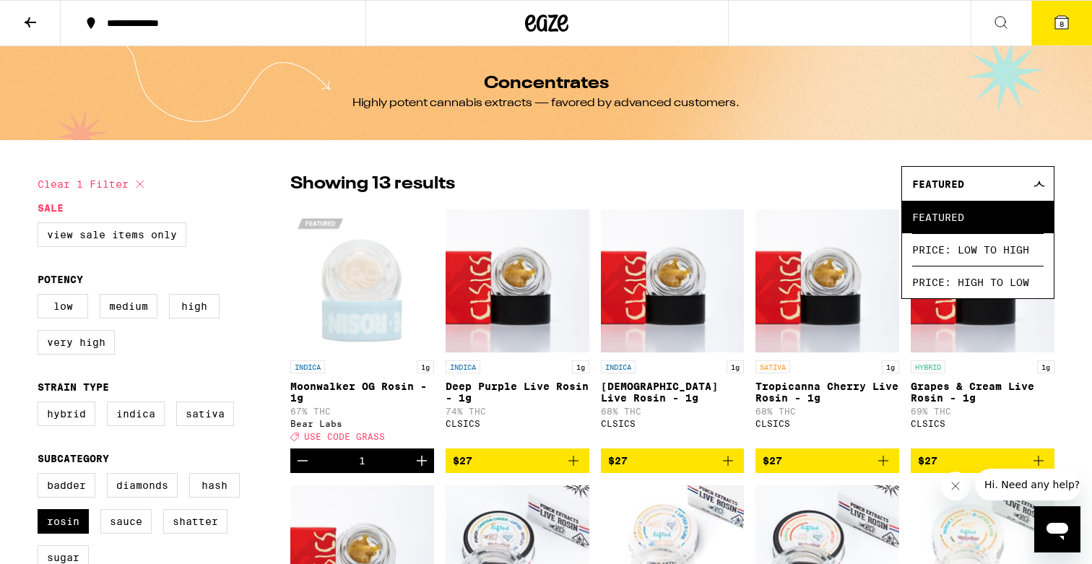
click at [983, 280] on span "Price: High to Low" at bounding box center [977, 282] width 131 height 32
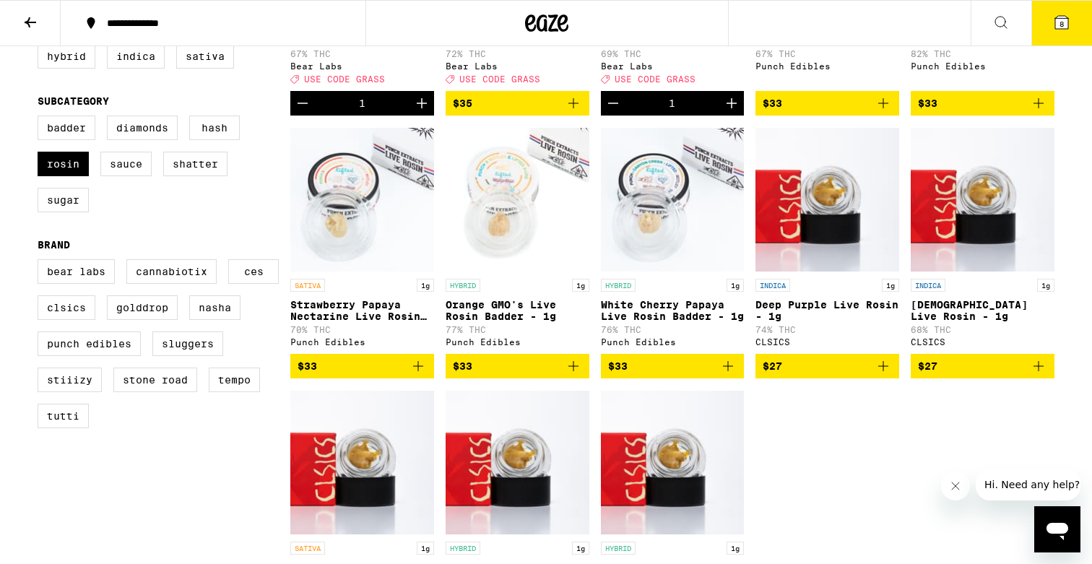
scroll to position [325, 0]
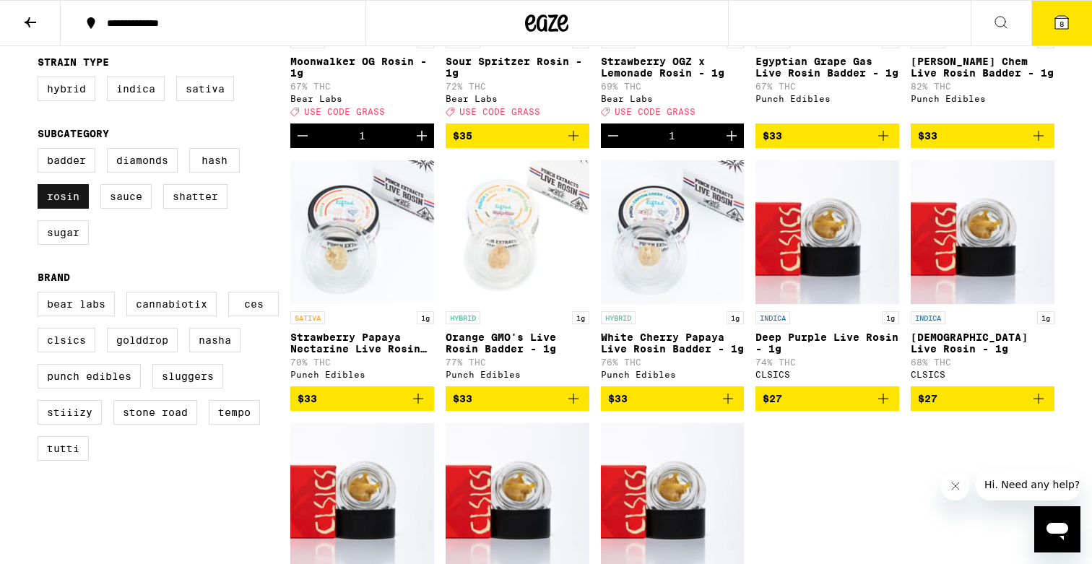
click at [66, 209] on label "Rosin" at bounding box center [63, 196] width 51 height 25
click at [41, 151] on input "Rosin" at bounding box center [40, 150] width 1 height 1
checkbox input "false"
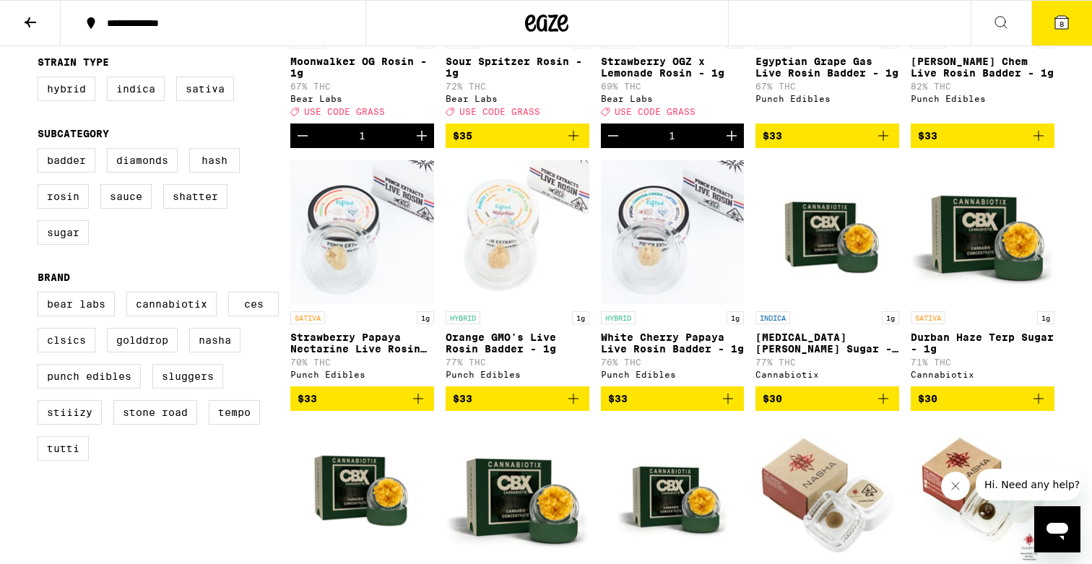
scroll to position [71, 0]
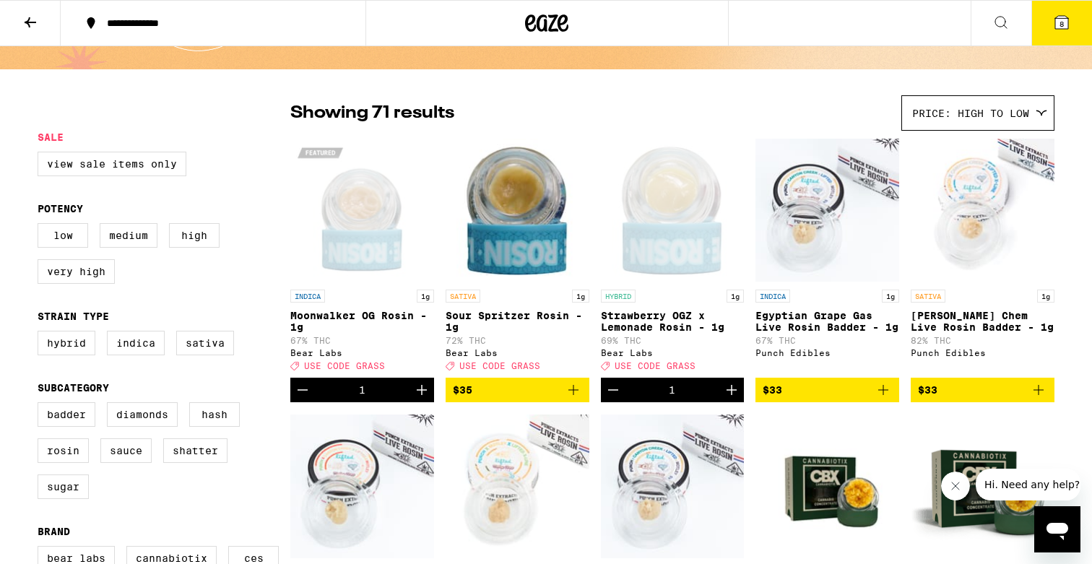
click at [1012, 104] on div "Price: High to Low" at bounding box center [978, 113] width 152 height 34
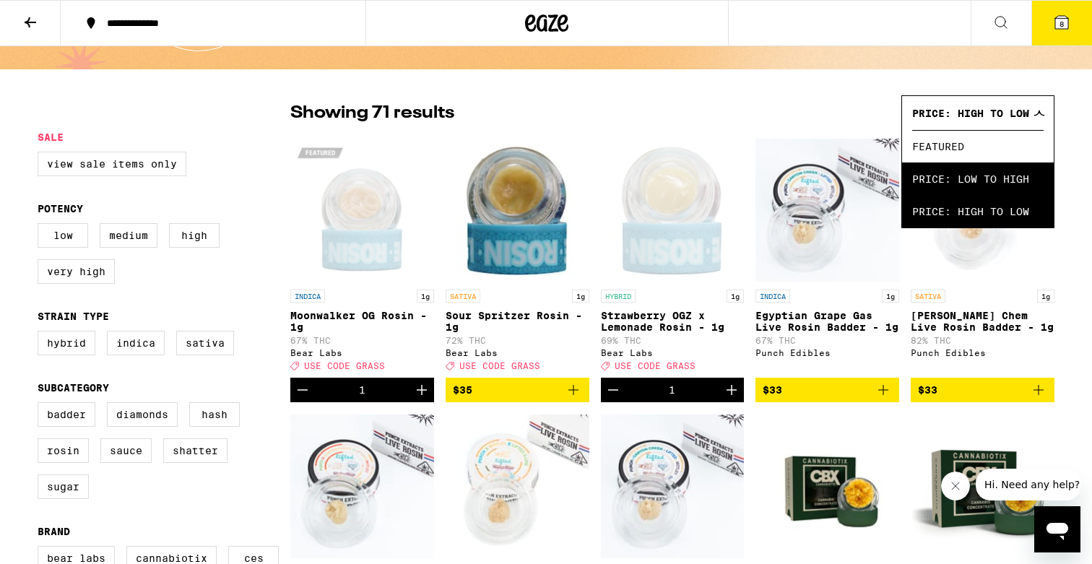
click at [980, 175] on span "Price: Low to High" at bounding box center [977, 178] width 131 height 32
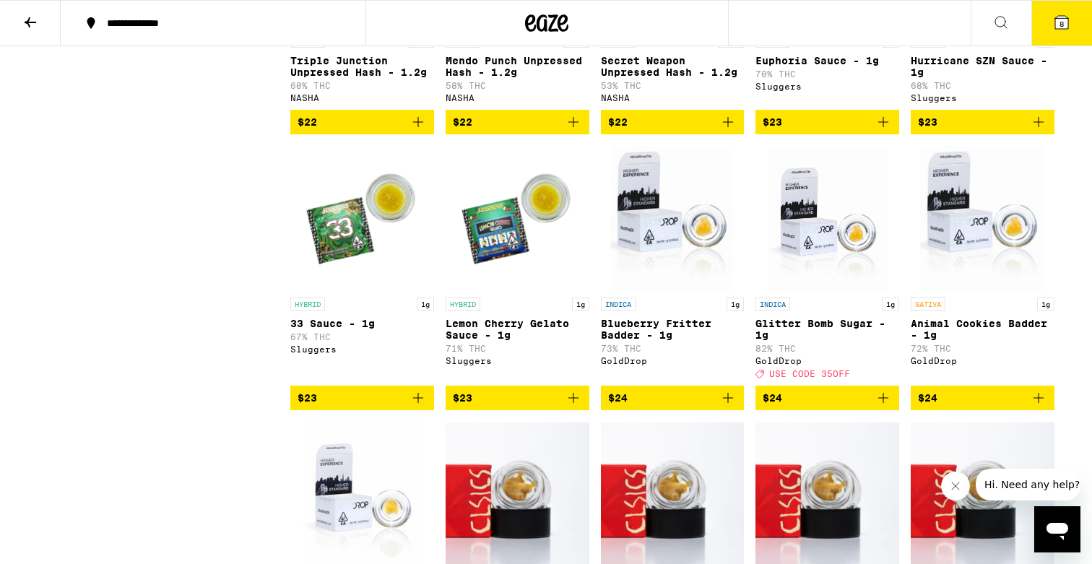
scroll to position [2179, 0]
